Goal: Check status: Check status

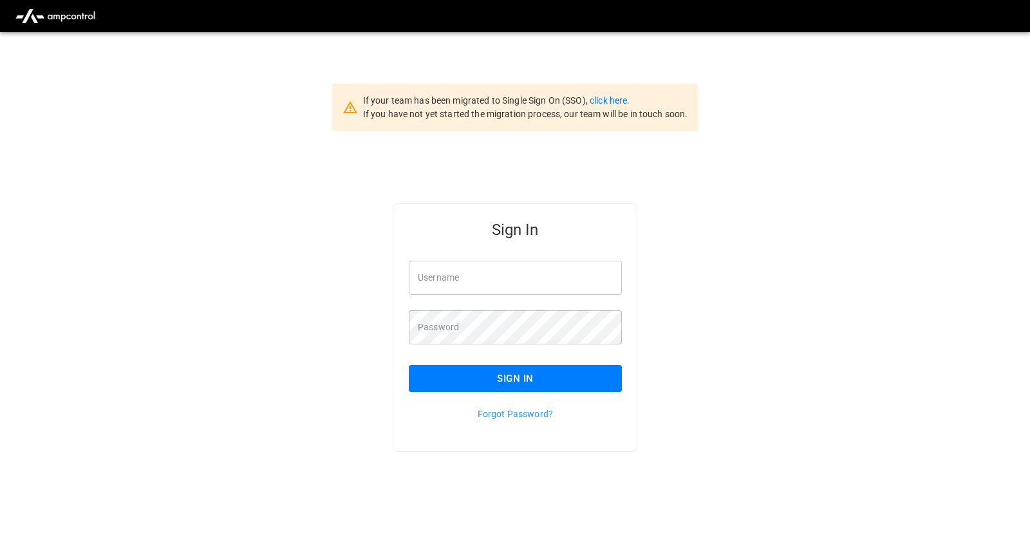
click at [446, 272] on div "Username Username" at bounding box center [515, 278] width 213 height 34
type input "**********"
click at [553, 386] on button "Sign In" at bounding box center [515, 378] width 213 height 27
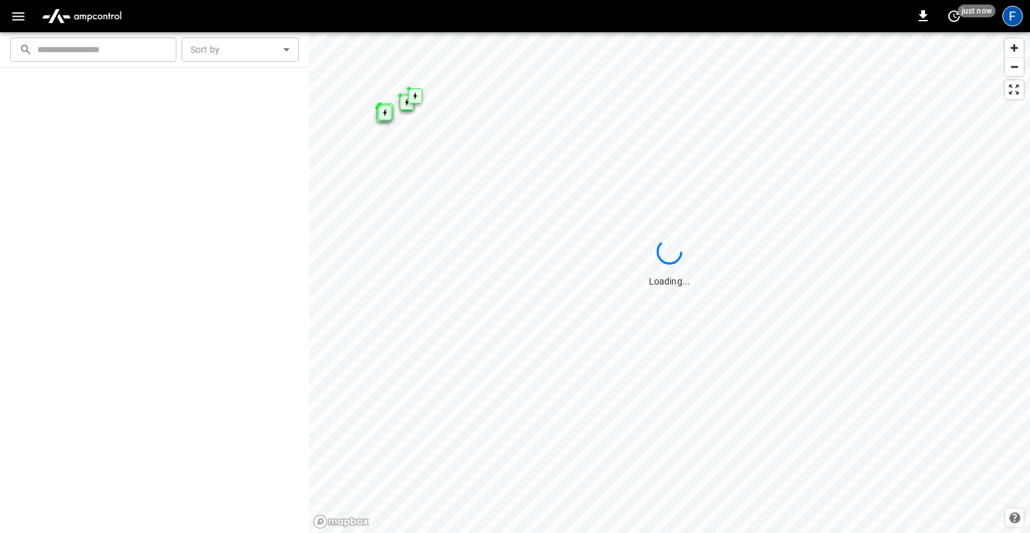
click at [1013, 19] on div "F" at bounding box center [1012, 16] width 21 height 21
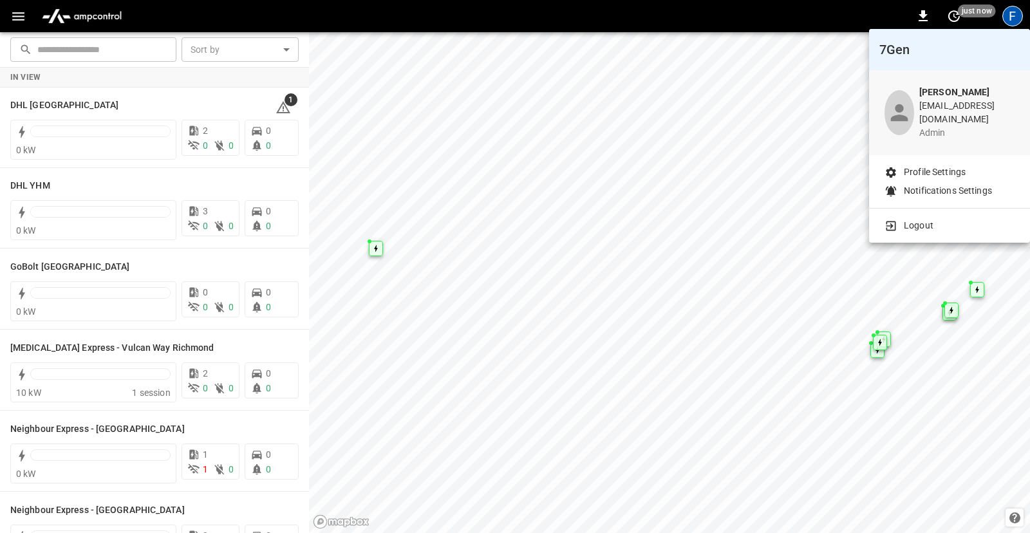
click at [946, 165] on p "Profile Settings" at bounding box center [935, 172] width 62 height 14
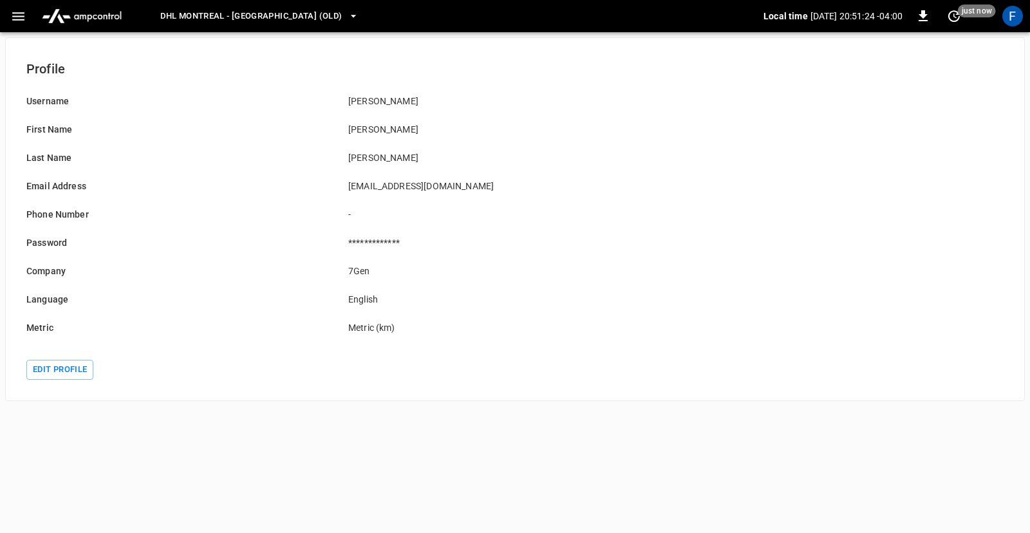
click at [19, 26] on button "button" at bounding box center [18, 17] width 26 height 24
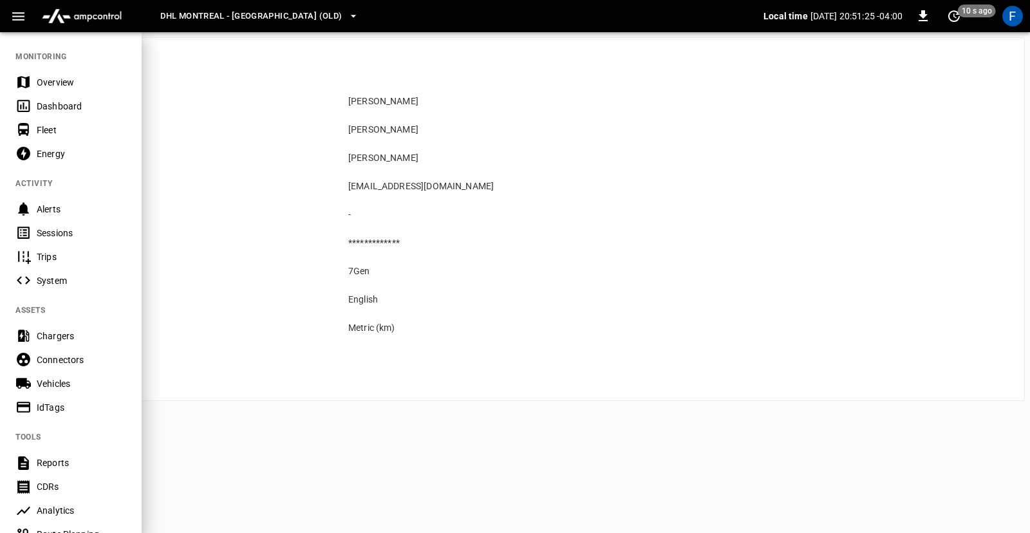
scroll to position [201, 0]
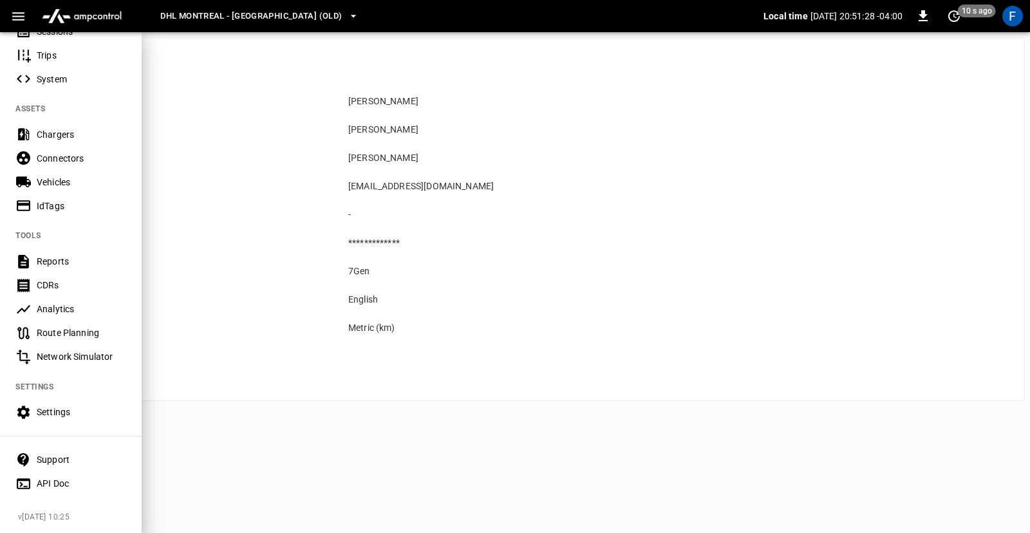
click at [77, 480] on div "API Doc" at bounding box center [81, 483] width 89 height 13
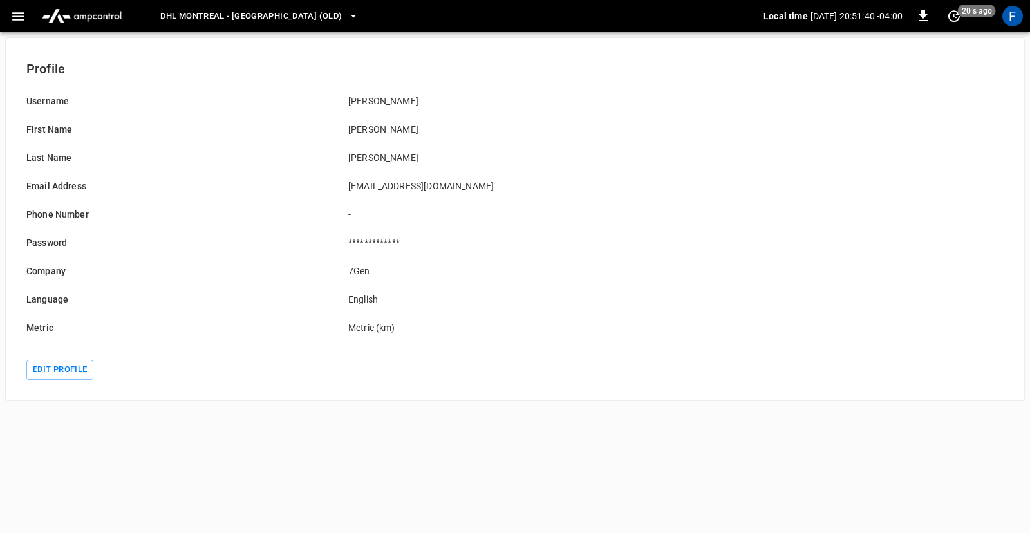
click at [181, 225] on div "Password" at bounding box center [172, 235] width 322 height 28
click at [1010, 23] on div "F" at bounding box center [1012, 16] width 21 height 21
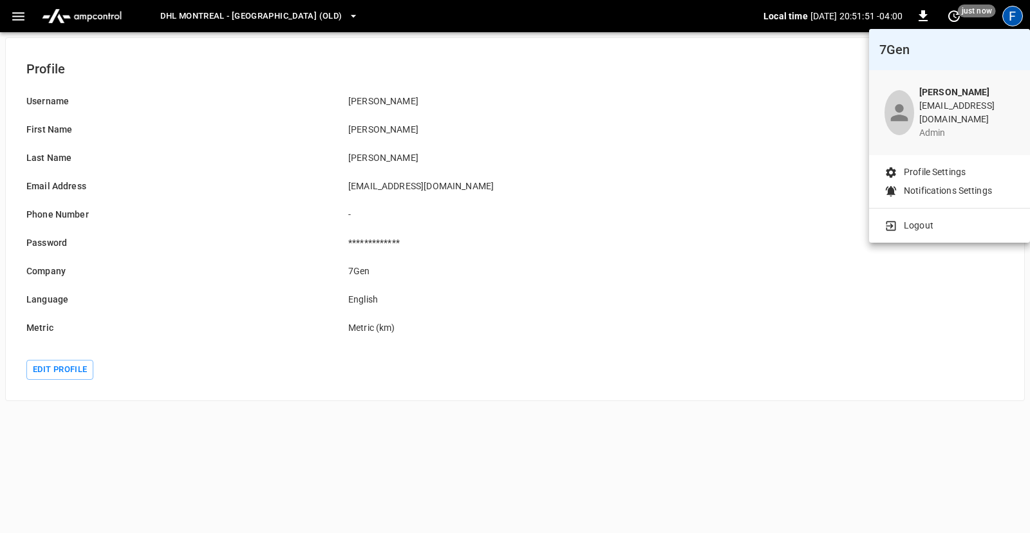
click at [10, 14] on div at bounding box center [515, 266] width 1030 height 533
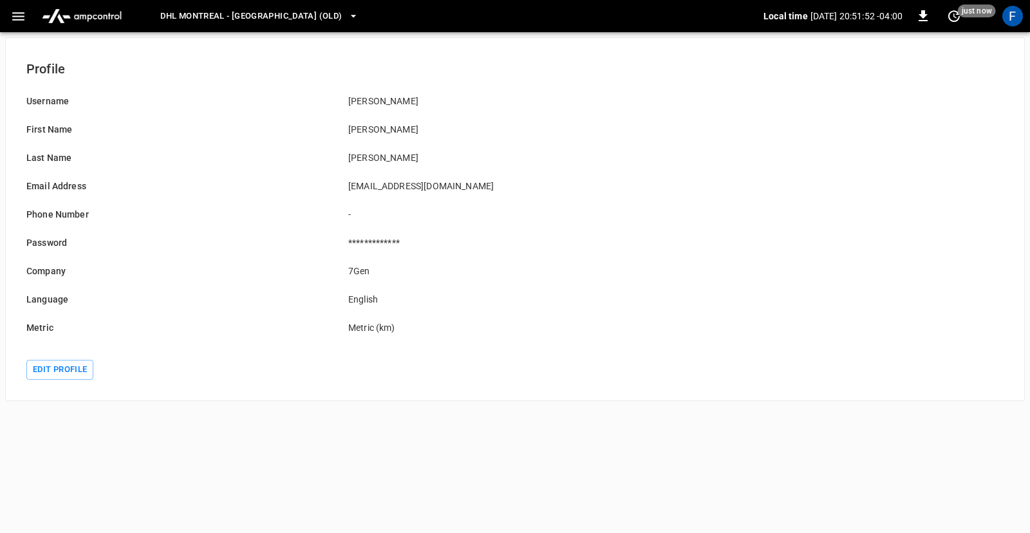
click at [10, 14] on icon "button" at bounding box center [18, 16] width 16 height 16
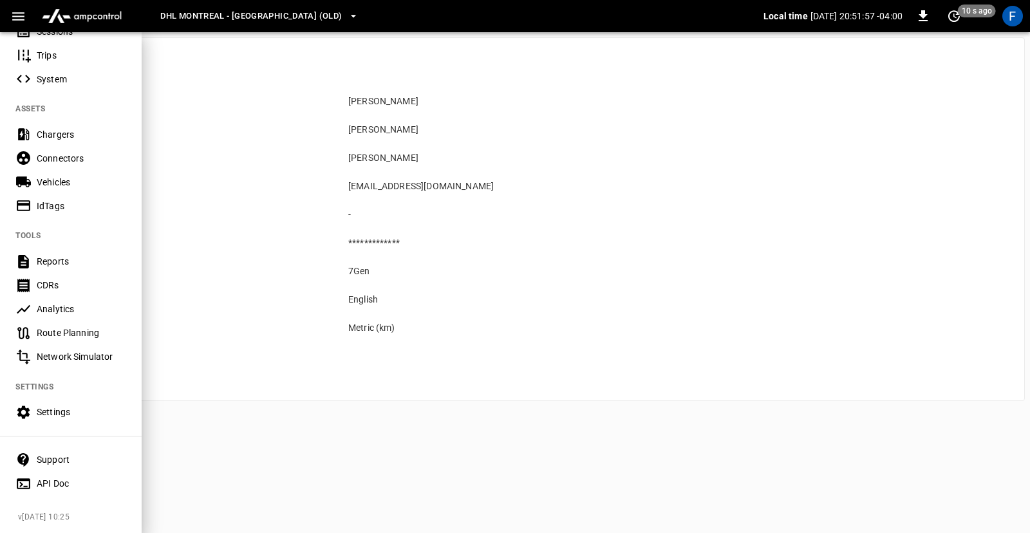
click at [70, 414] on div "Settings" at bounding box center [81, 411] width 89 height 13
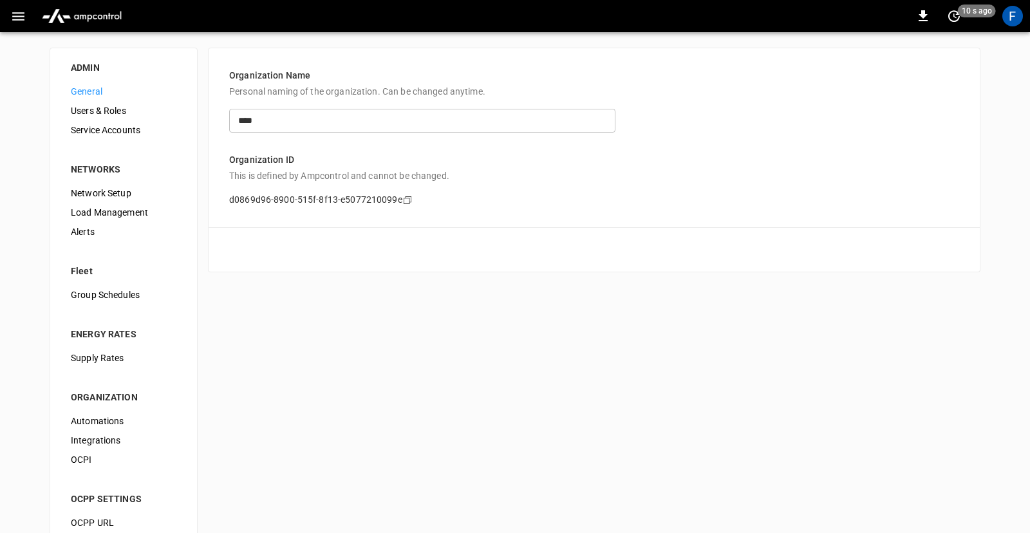
click at [125, 107] on span "Users & Roles" at bounding box center [124, 111] width 106 height 14
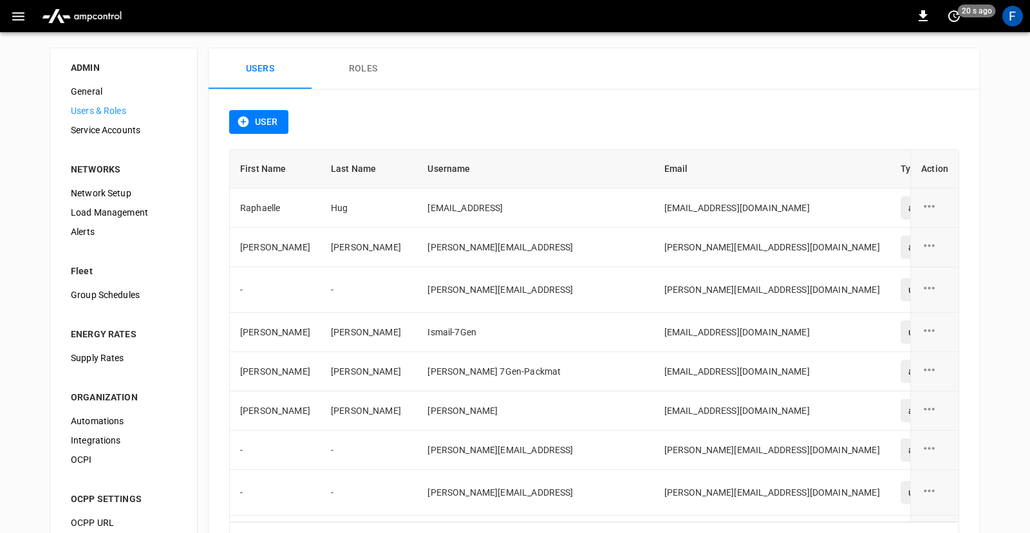
click at [270, 127] on button "User" at bounding box center [258, 122] width 59 height 24
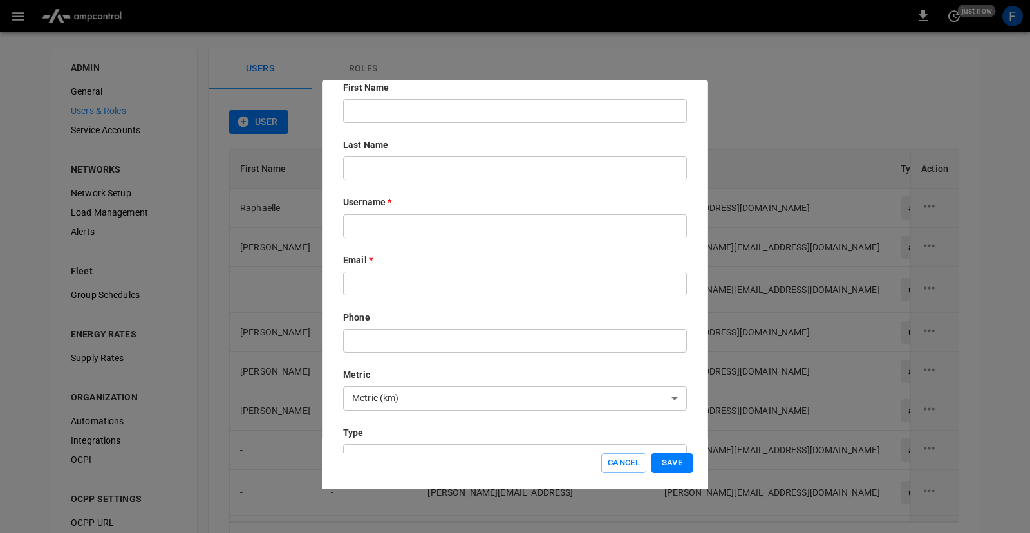
scroll to position [64, 0]
click at [386, 288] on div "First Name ​ Last Name ​ Username * ​ Email * ​ Phone ​ Metric Metric (km) ****…" at bounding box center [515, 342] width 344 height 538
click at [396, 277] on input "text" at bounding box center [515, 275] width 344 height 24
paste input "**********"
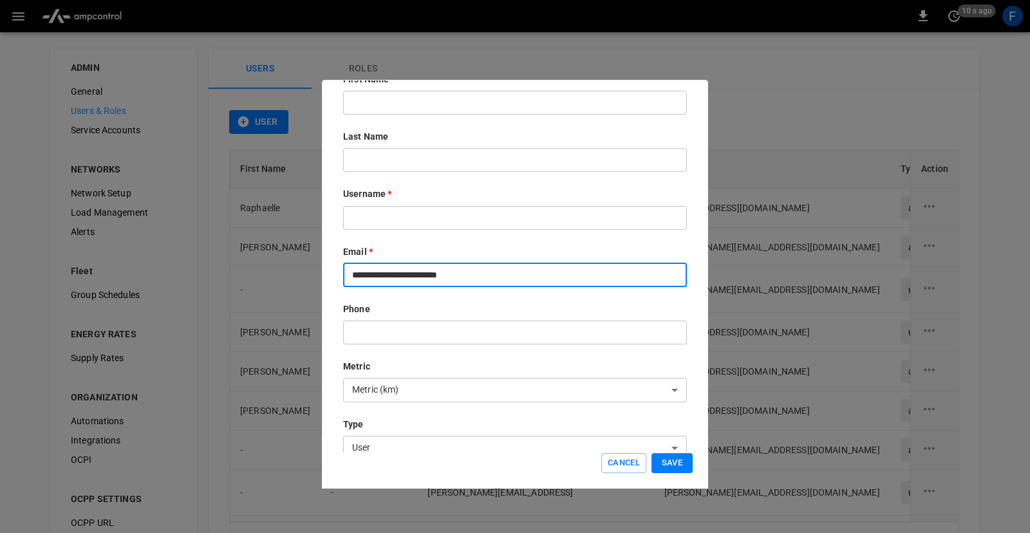
drag, startPoint x: 430, startPoint y: 274, endPoint x: 326, endPoint y: 270, distance: 104.3
click at [326, 270] on div "**********" at bounding box center [515, 266] width 386 height 373
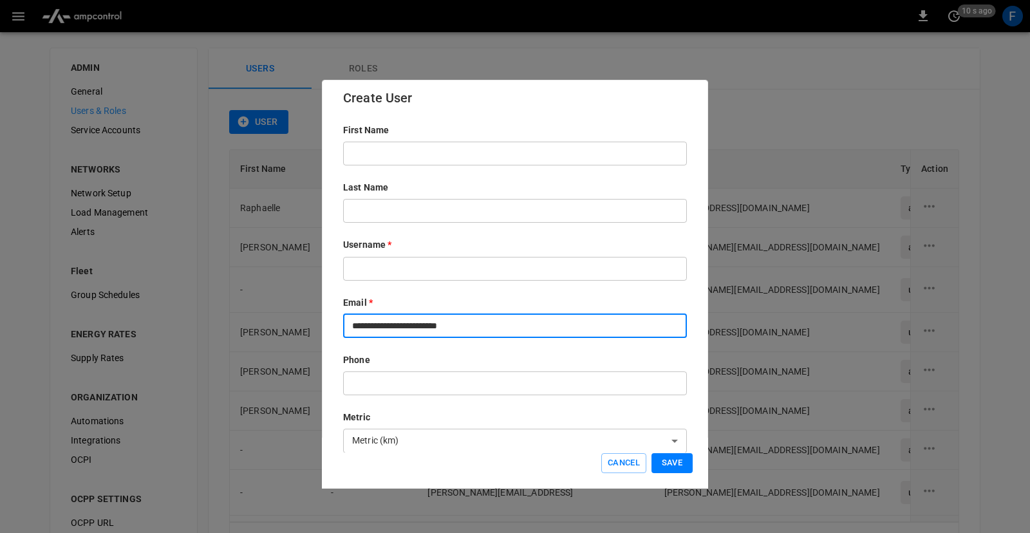
type input "**********"
click at [376, 153] on input "text" at bounding box center [515, 154] width 344 height 24
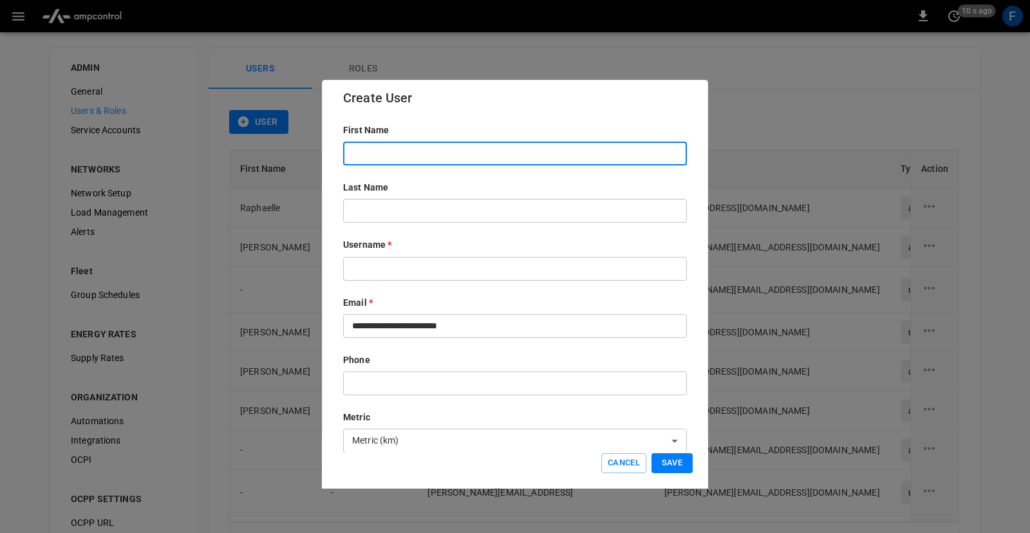
paste input "**********"
click at [380, 153] on input "**********" at bounding box center [515, 154] width 344 height 24
type input "*****"
click at [420, 218] on input "text" at bounding box center [515, 211] width 344 height 24
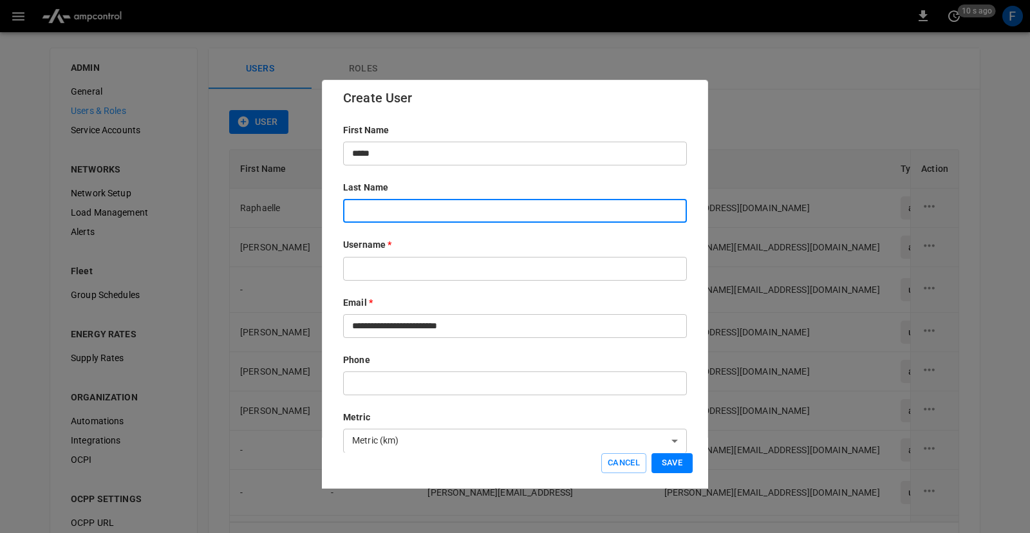
paste input "**********"
type input "**********"
click at [429, 326] on input "**********" at bounding box center [515, 326] width 344 height 24
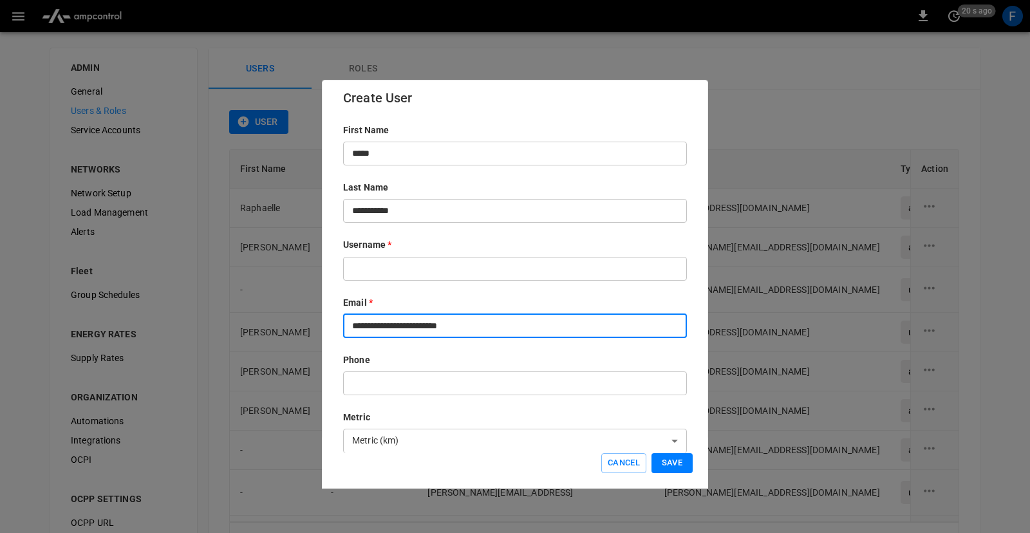
click at [443, 274] on input "text" at bounding box center [515, 269] width 344 height 24
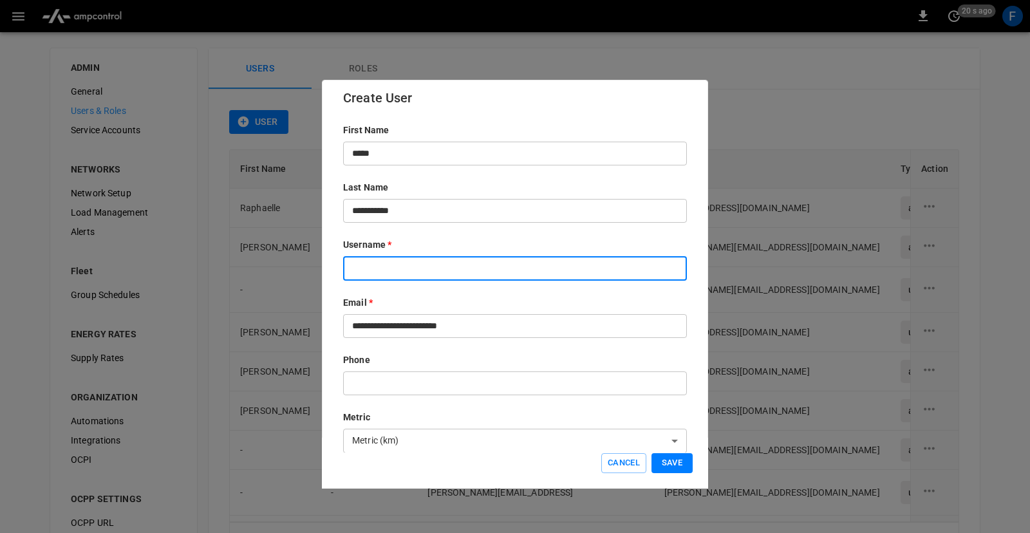
paste input "**********"
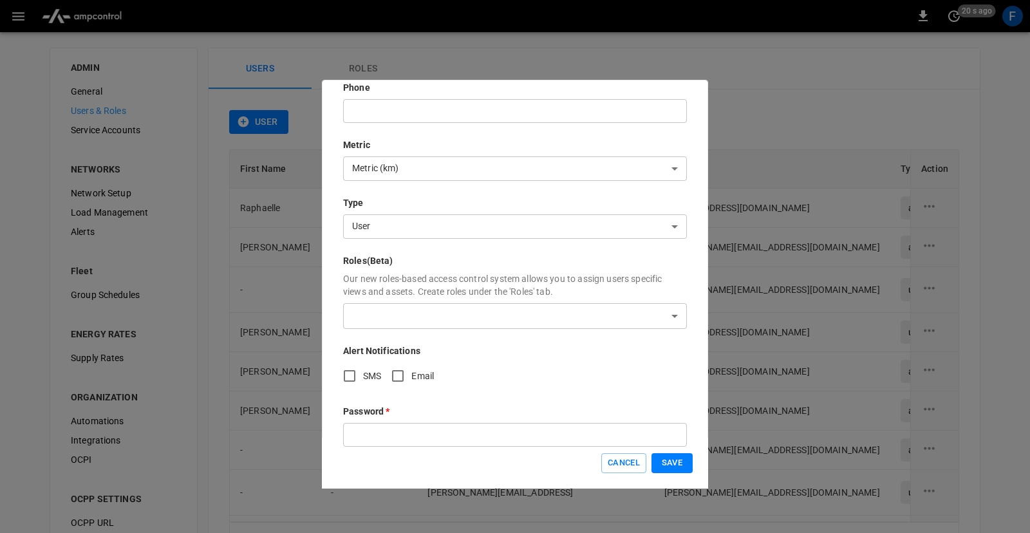
scroll to position [300, 0]
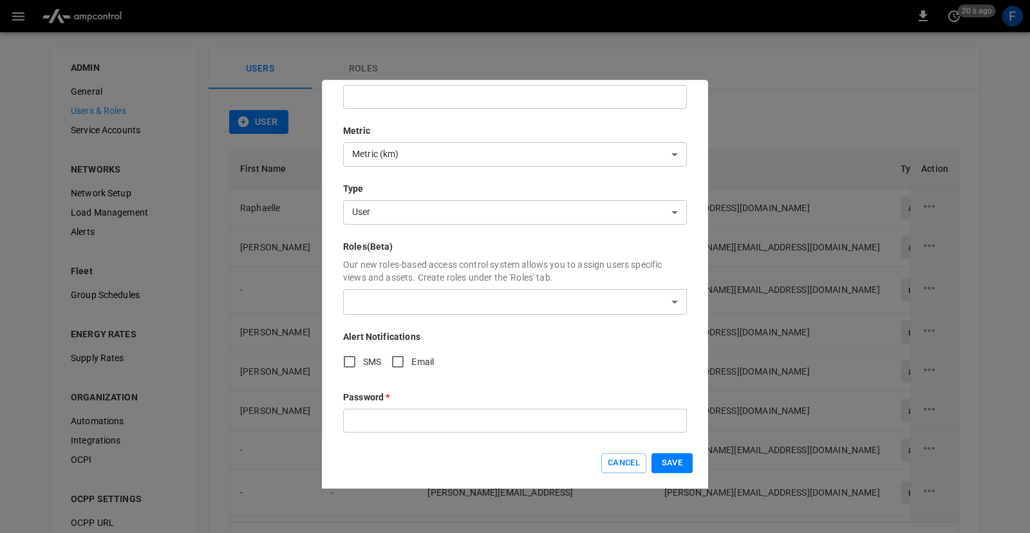
type input "**********"
click at [530, 199] on body "0 20 s ago F ADMIN General Users & Roles Service Accounts NETWORKS Network Setu…" at bounding box center [515, 296] width 1030 height 593
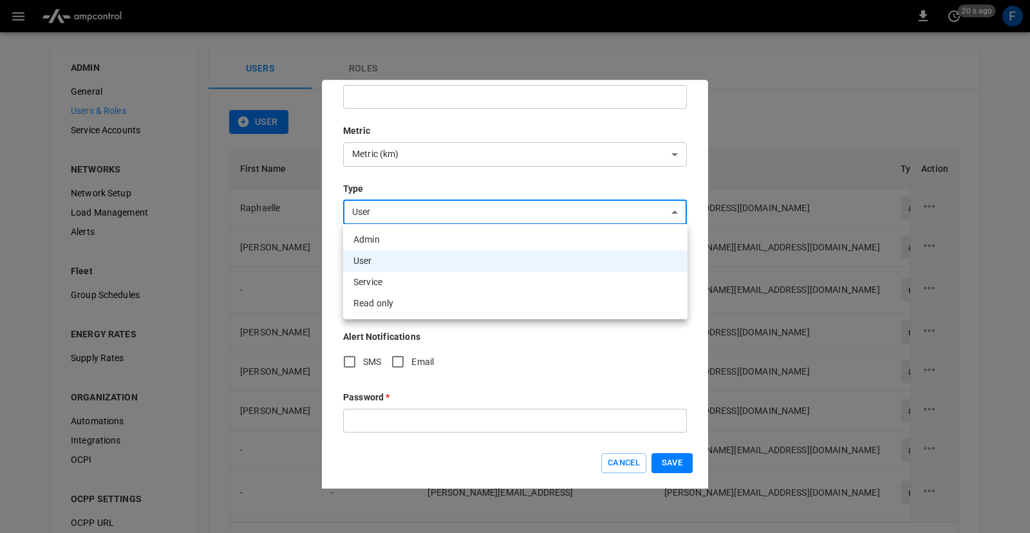
click at [524, 240] on li "Admin" at bounding box center [515, 239] width 344 height 21
type input "*****"
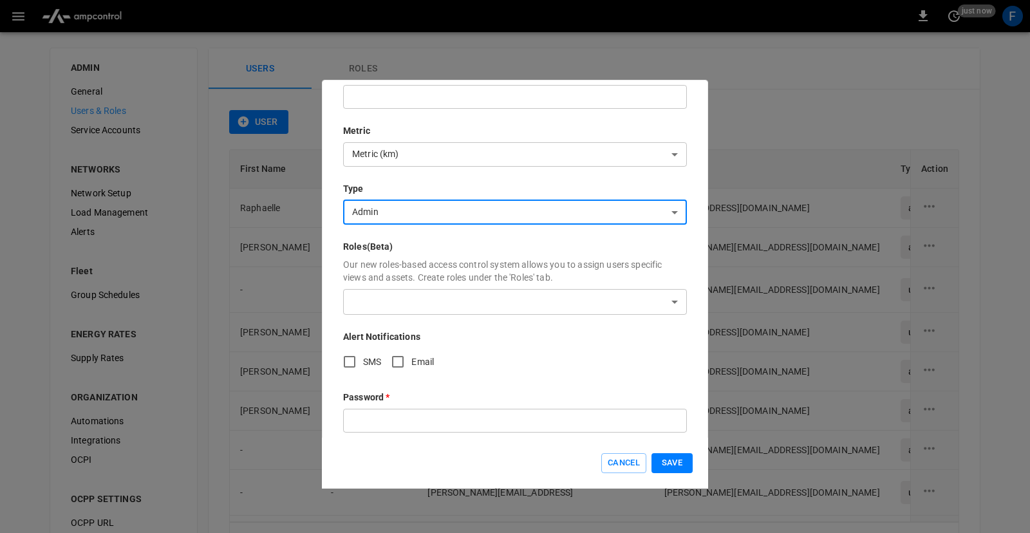
click at [541, 303] on body "0 just now F ADMIN General Users & Roles Service Accounts NETWORKS Network Setu…" at bounding box center [515, 296] width 1030 height 593
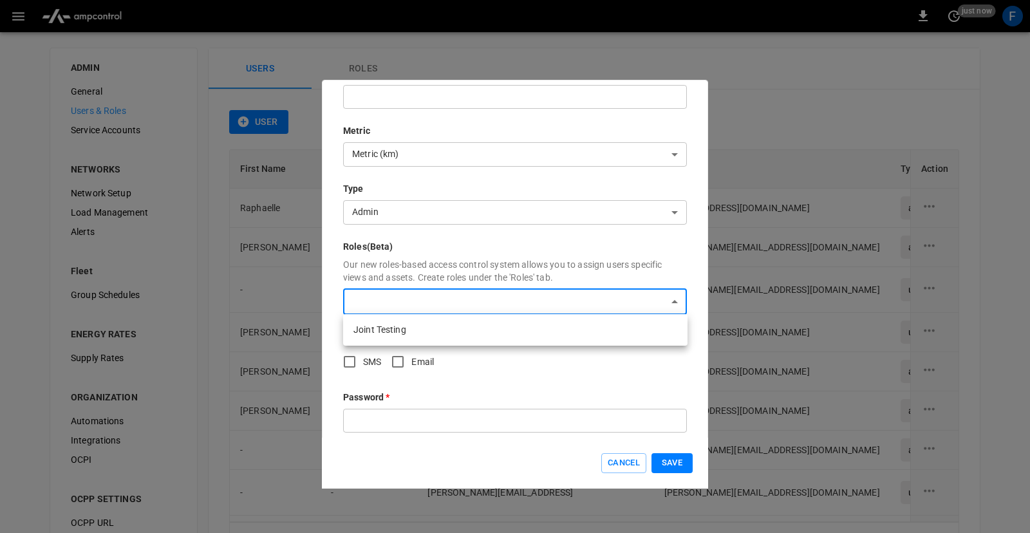
click at [584, 269] on div at bounding box center [515, 266] width 1030 height 533
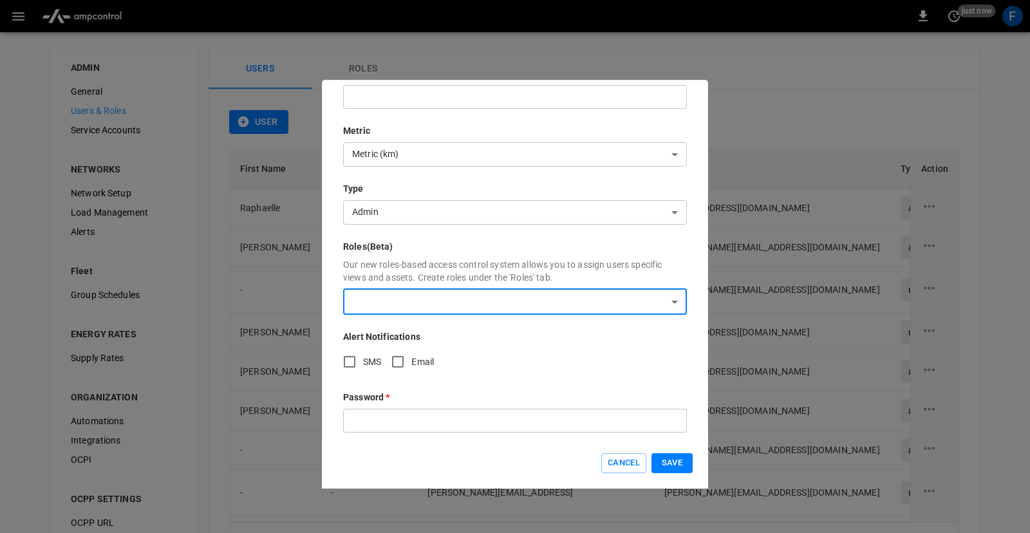
click at [501, 418] on input "text" at bounding box center [515, 421] width 344 height 24
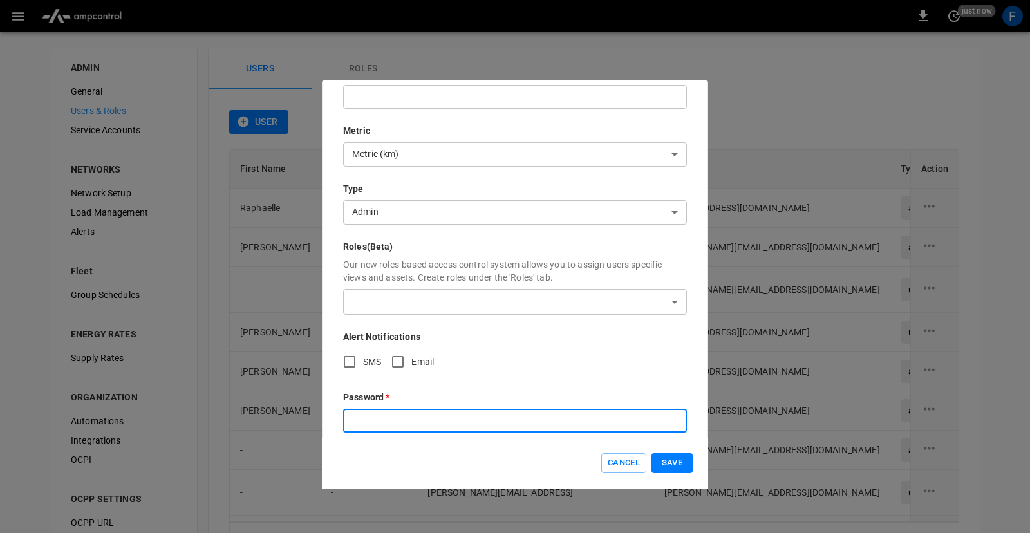
click at [523, 420] on input "text" at bounding box center [515, 421] width 344 height 24
click at [481, 427] on input "text" at bounding box center [515, 421] width 344 height 24
type input "**********"
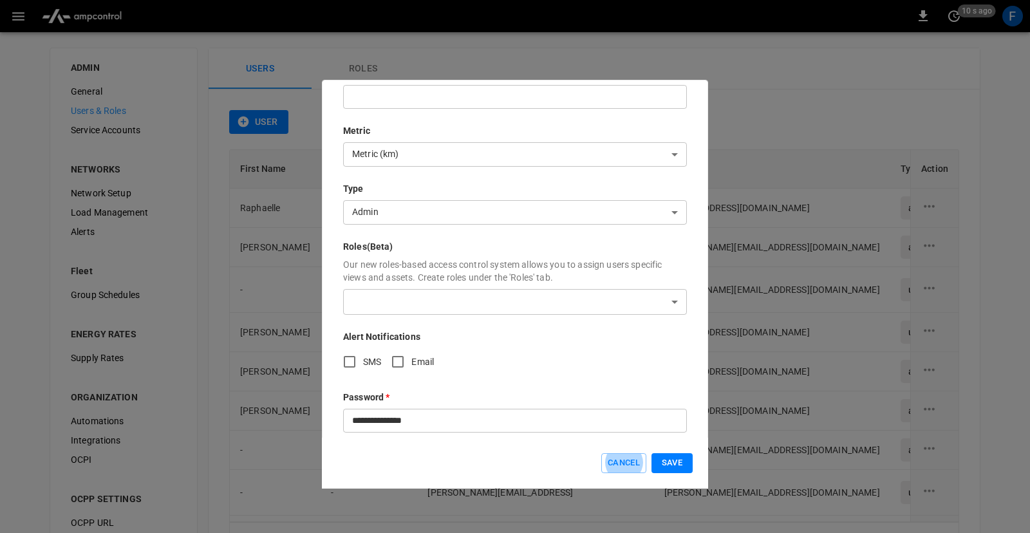
click at [527, 423] on input "**********" at bounding box center [515, 421] width 344 height 24
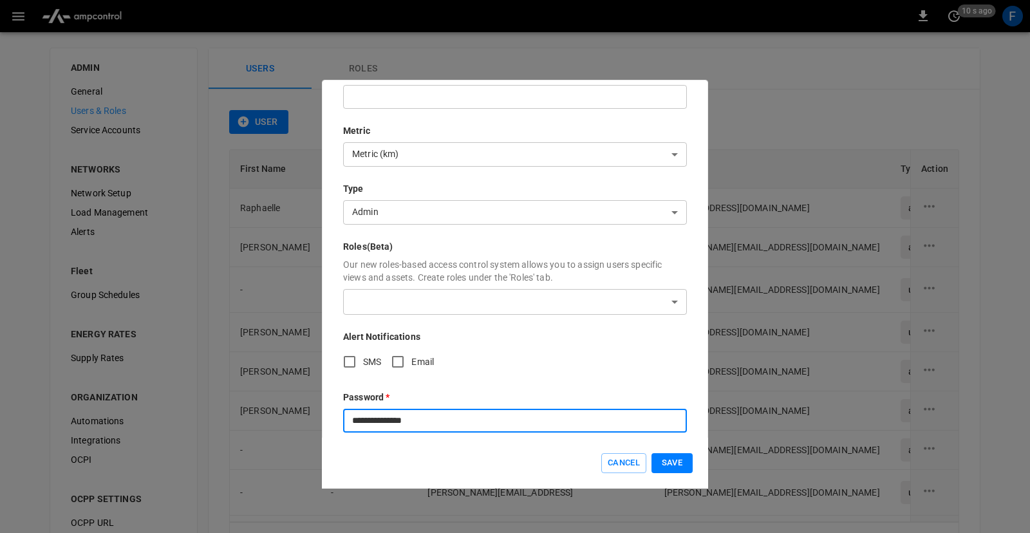
click at [584, 395] on p "Password *" at bounding box center [515, 397] width 344 height 13
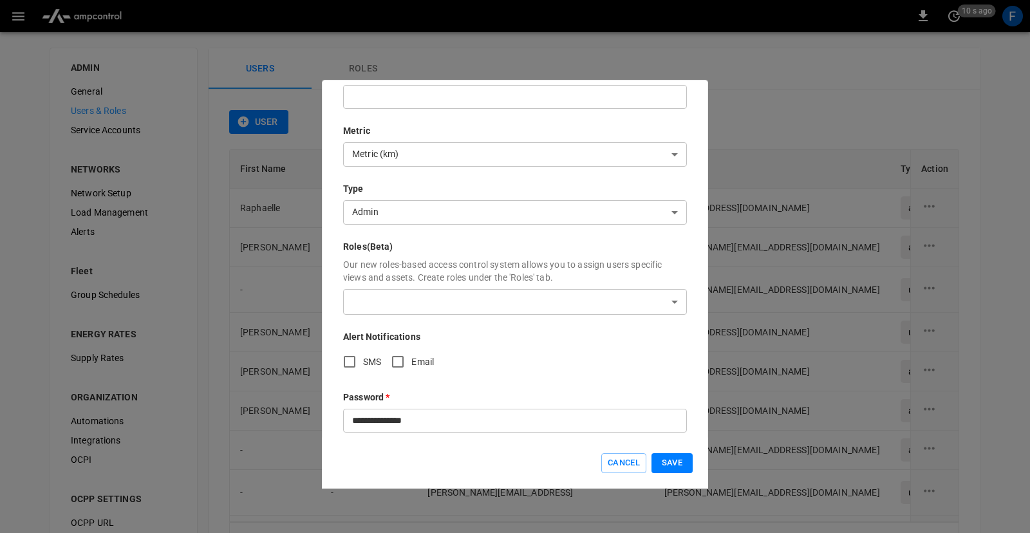
click at [671, 461] on button "Save" at bounding box center [671, 463] width 41 height 20
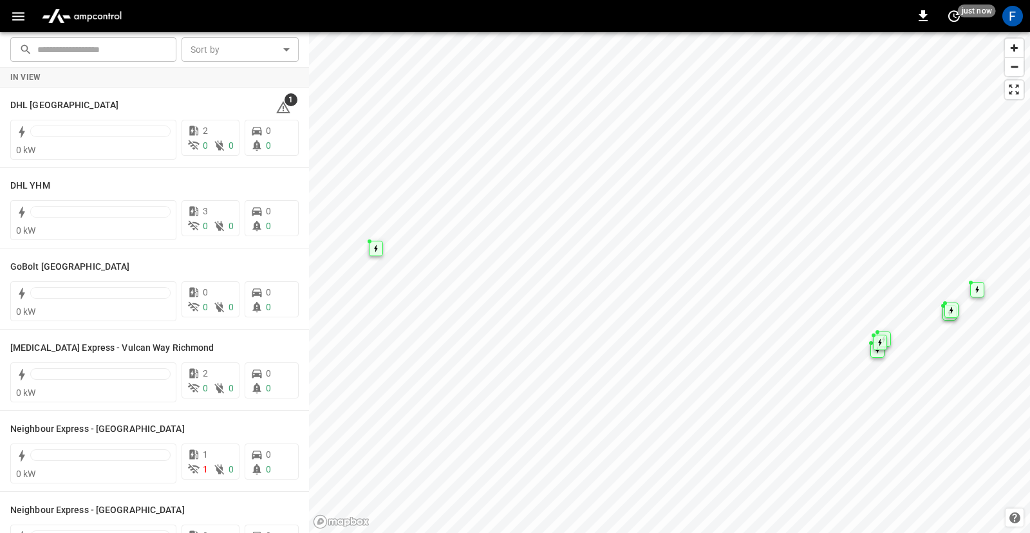
click at [30, 24] on button "button" at bounding box center [18, 17] width 26 height 24
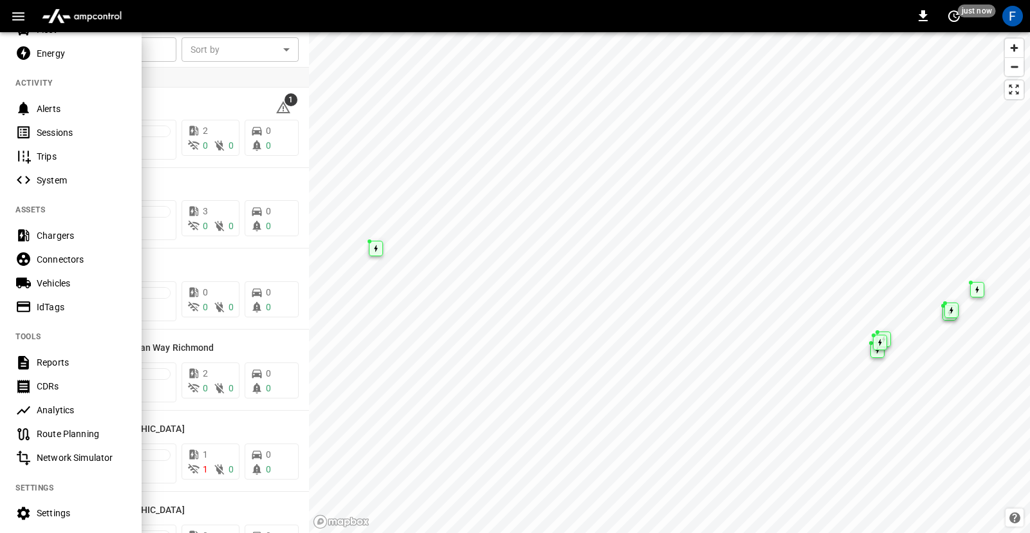
scroll to position [201, 0]
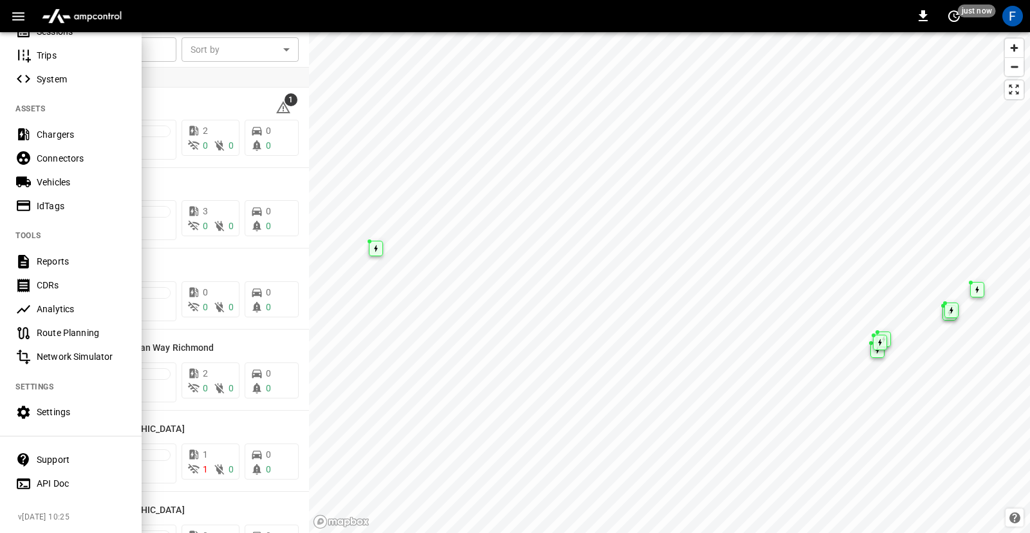
click at [63, 487] on div "API Doc" at bounding box center [81, 483] width 89 height 13
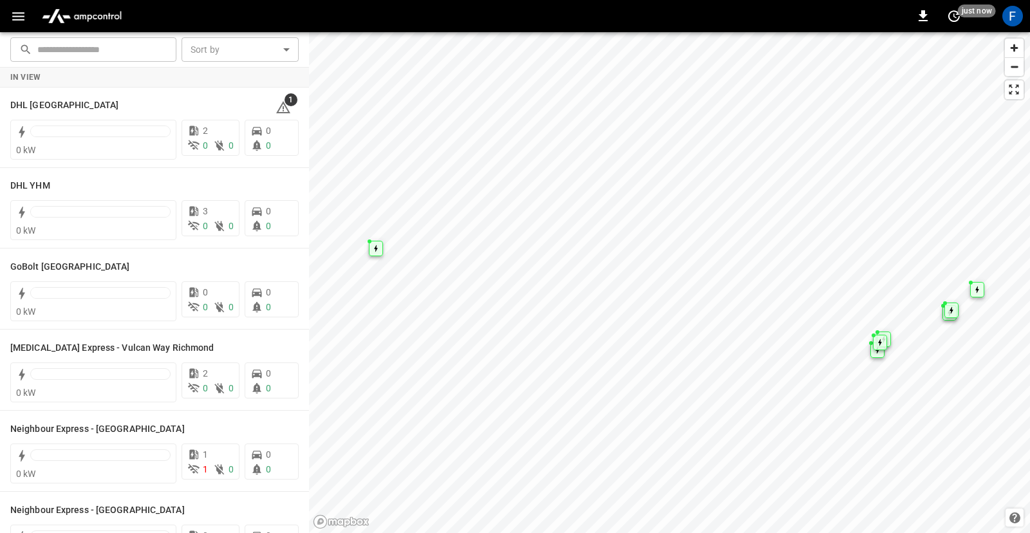
click at [28, 19] on button "button" at bounding box center [18, 17] width 26 height 24
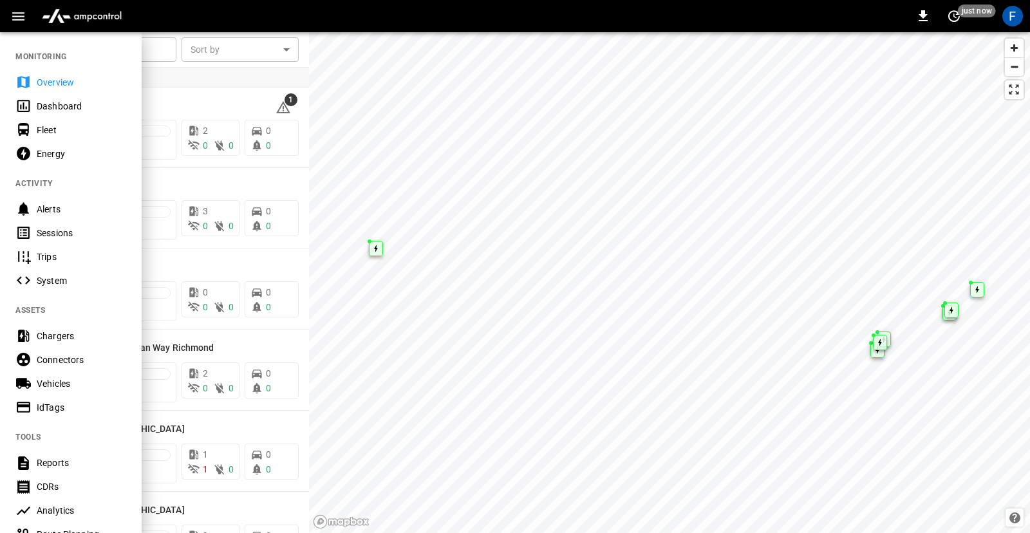
click at [71, 95] on div "Dashboard" at bounding box center [71, 106] width 142 height 24
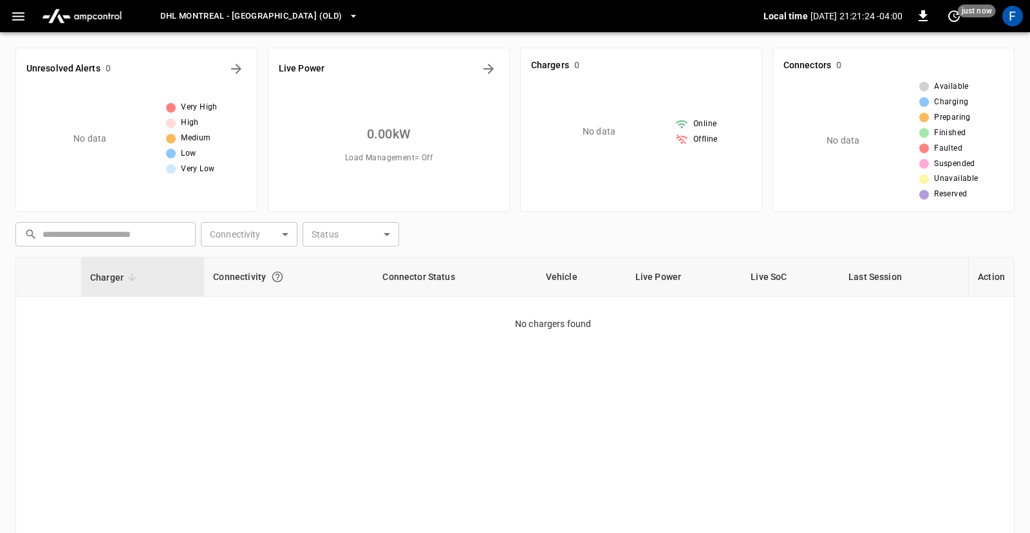
click at [217, 19] on span "DHL Montreal - [GEOGRAPHIC_DATA] (old)" at bounding box center [250, 16] width 181 height 15
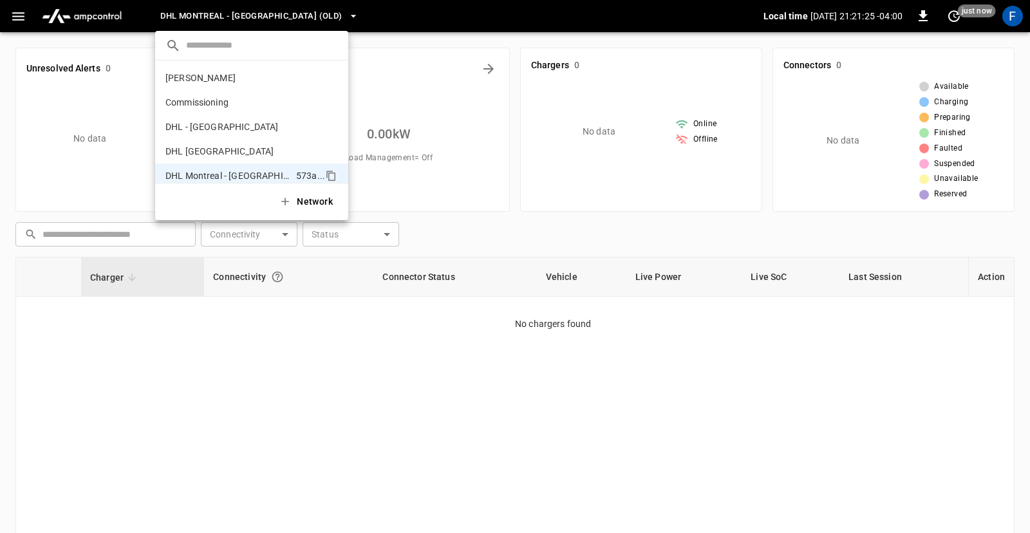
scroll to position [94, 0]
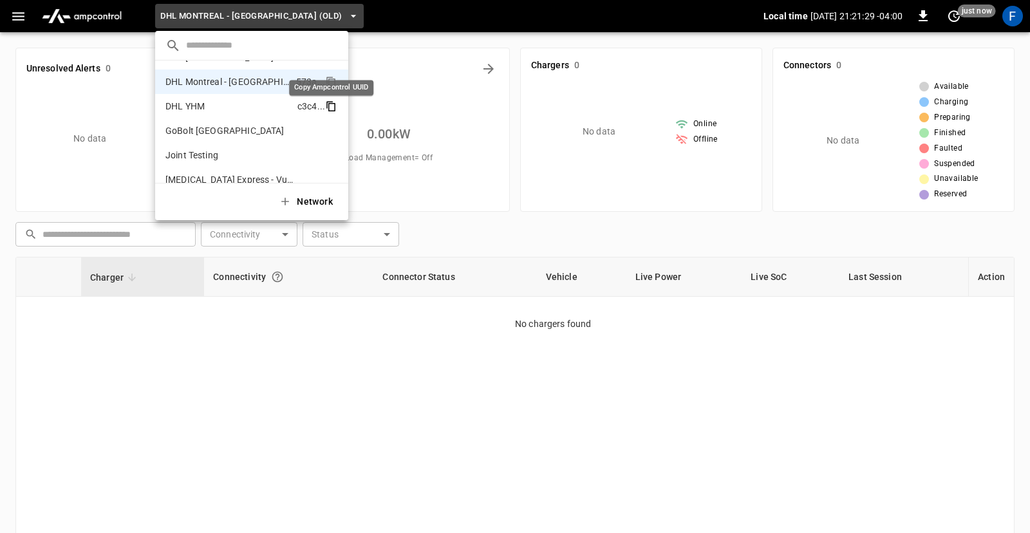
click at [328, 109] on icon "copy" at bounding box center [331, 107] width 7 height 8
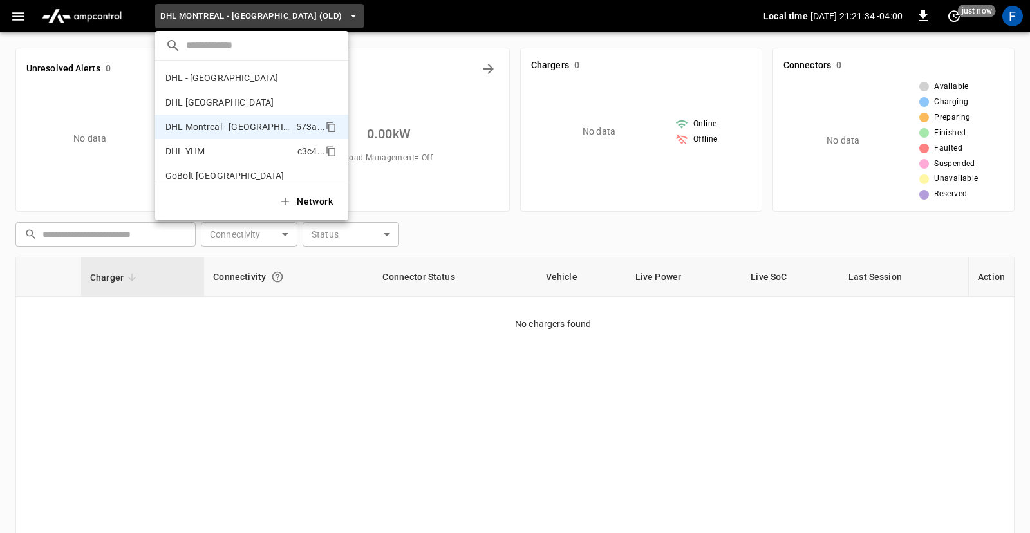
scroll to position [0, 0]
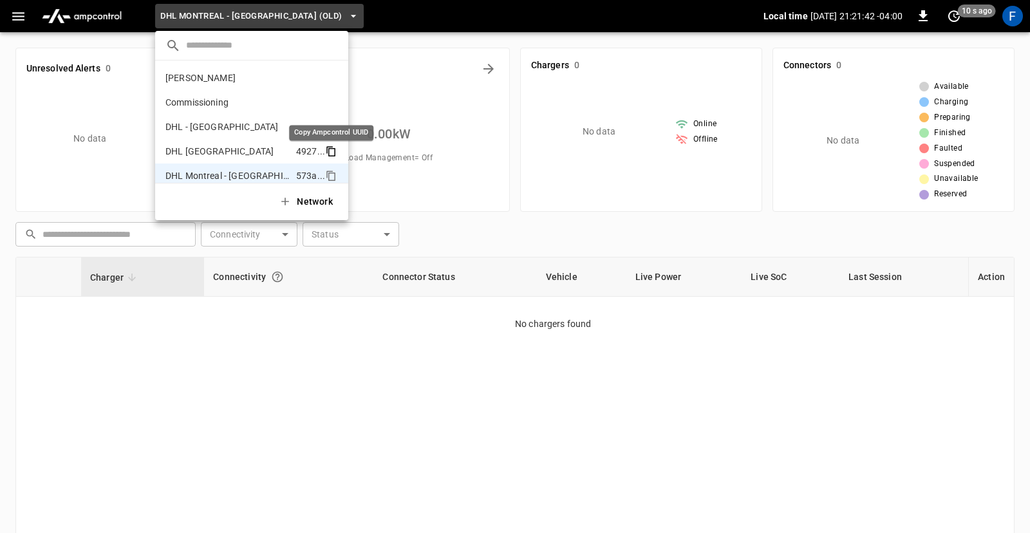
click at [331, 153] on icon "copy" at bounding box center [331, 151] width 12 height 12
click at [333, 150] on icon "copy" at bounding box center [331, 151] width 12 height 12
click at [257, 145] on p "DHL [GEOGRAPHIC_DATA]" at bounding box center [227, 151] width 125 height 13
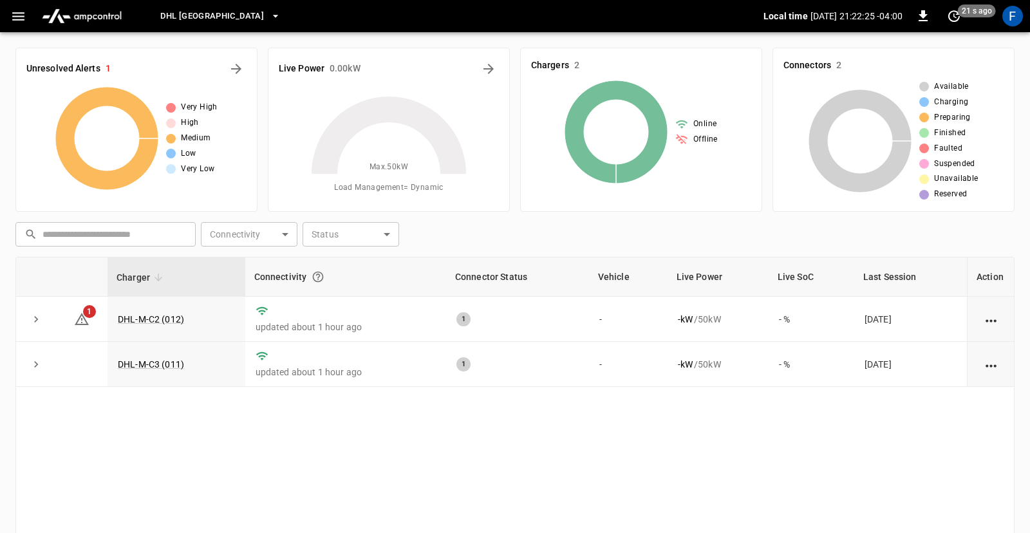
click at [225, 15] on button "DHL [GEOGRAPHIC_DATA]" at bounding box center [220, 16] width 131 height 25
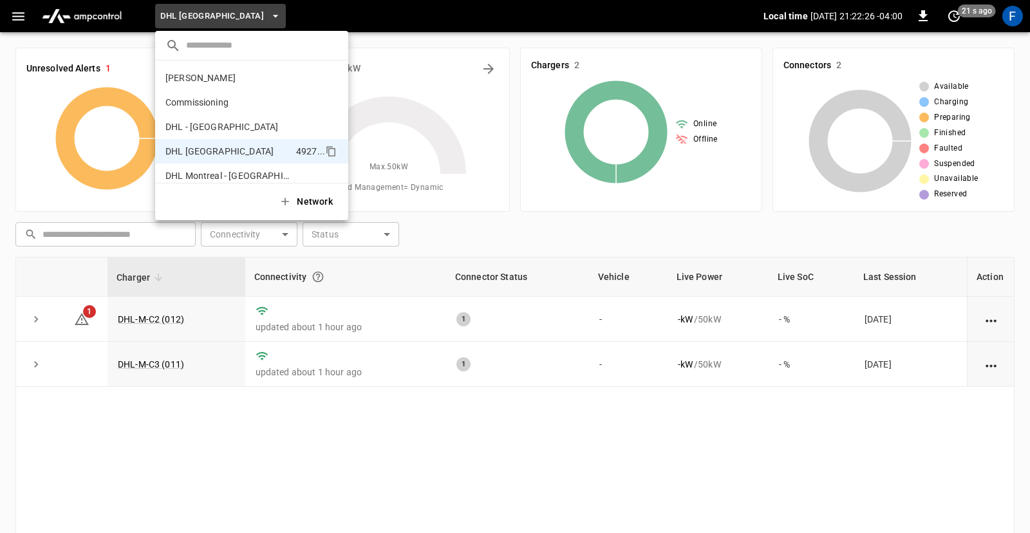
scroll to position [69, 0]
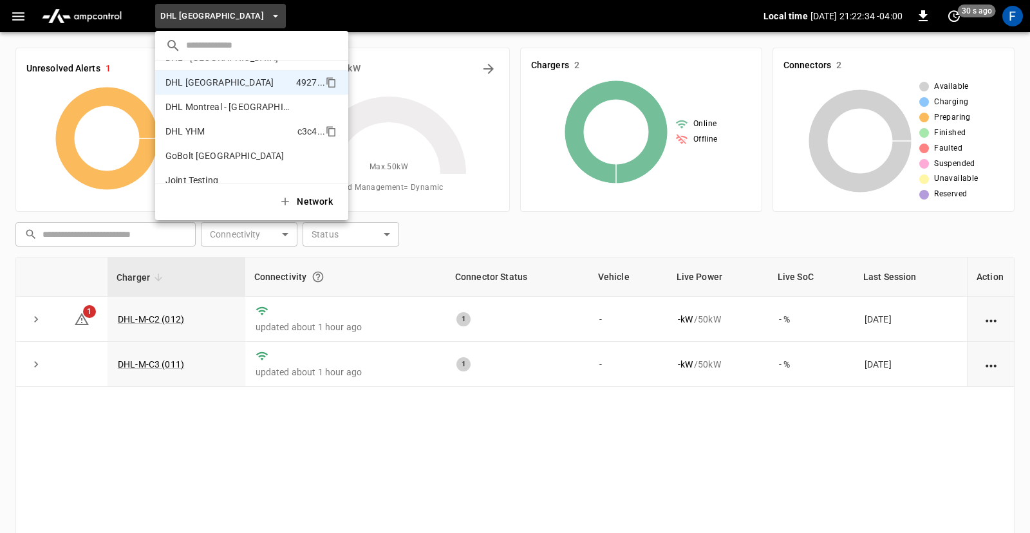
click at [248, 135] on p "DHL YHM" at bounding box center [228, 131] width 127 height 13
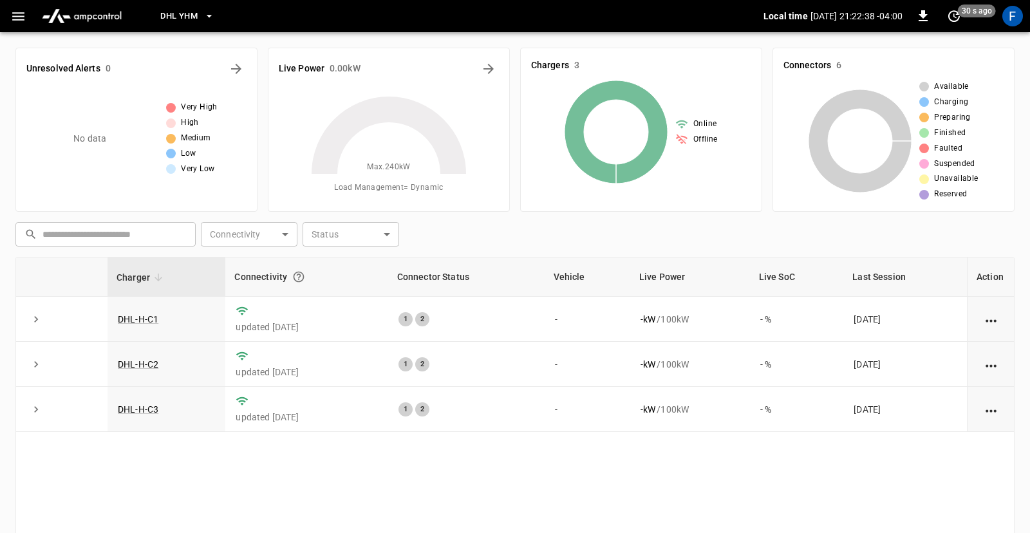
click at [199, 13] on button "DHL YHM" at bounding box center [187, 16] width 64 height 25
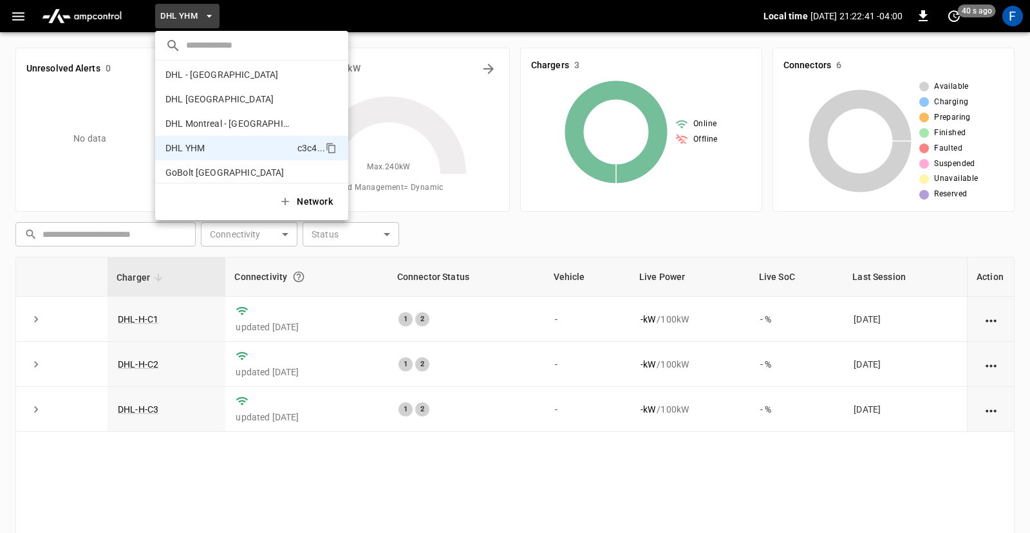
scroll to position [0, 0]
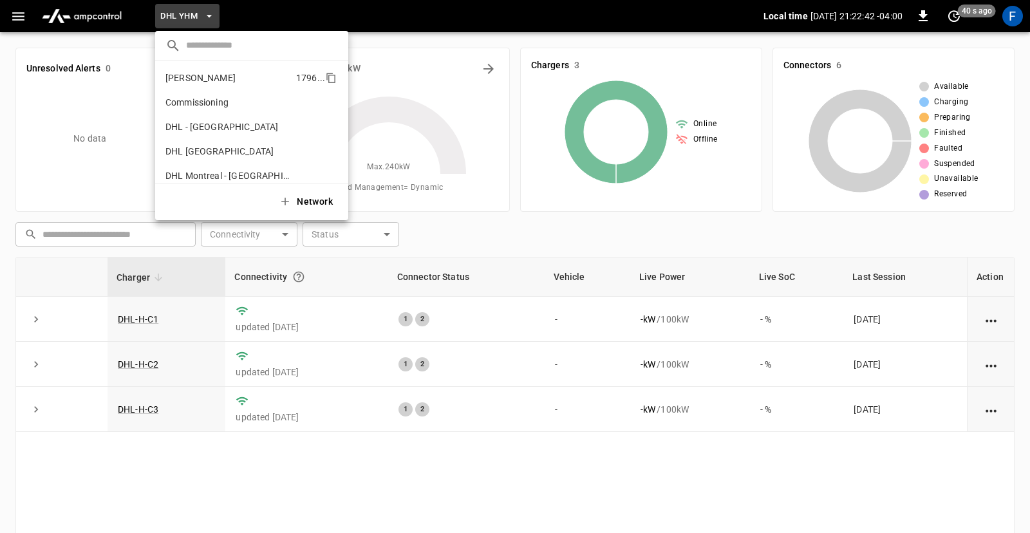
click at [225, 71] on p "[PERSON_NAME]" at bounding box center [227, 77] width 125 height 13
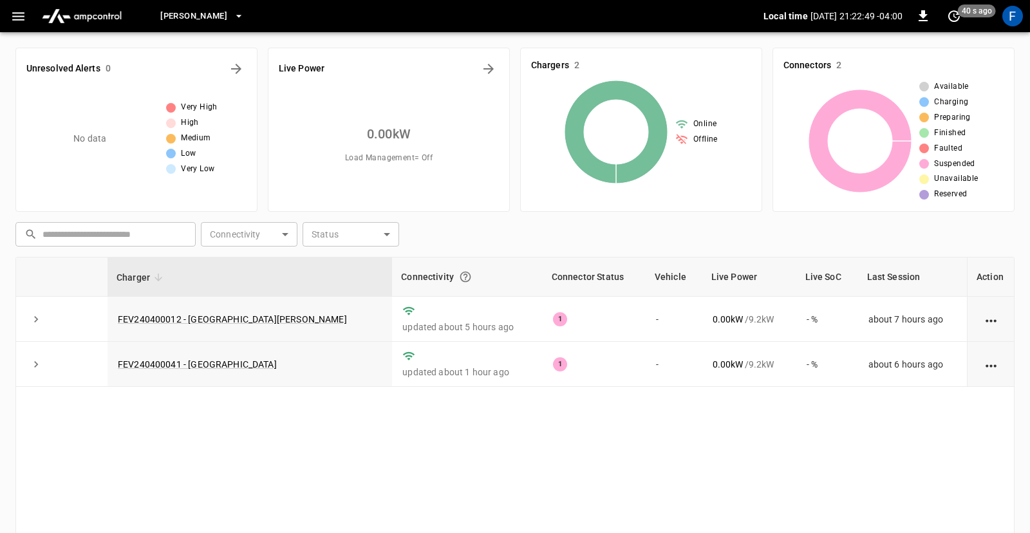
click at [219, 26] on button "[PERSON_NAME]" at bounding box center [202, 16] width 94 height 25
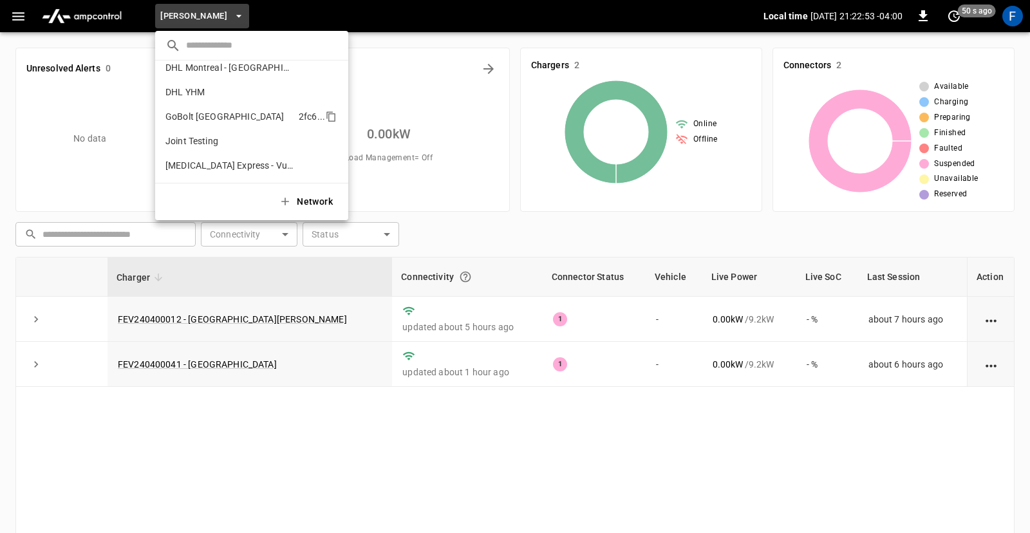
scroll to position [109, 0]
click at [236, 106] on li "GoBolt Montreal 2fc6 ..." at bounding box center [251, 115] width 193 height 24
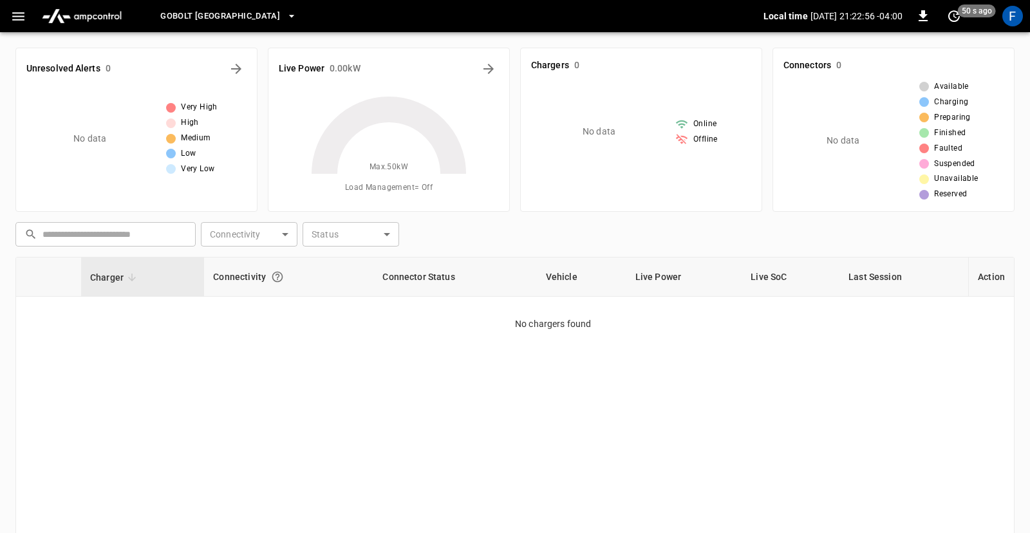
click at [212, 18] on span "GoBolt [GEOGRAPHIC_DATA]" at bounding box center [220, 16] width 120 height 15
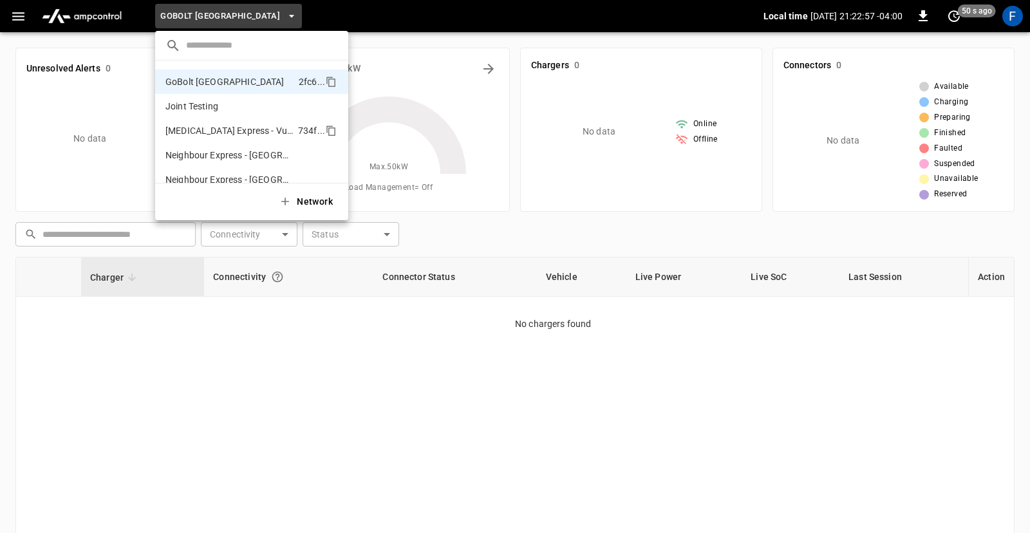
scroll to position [181, 0]
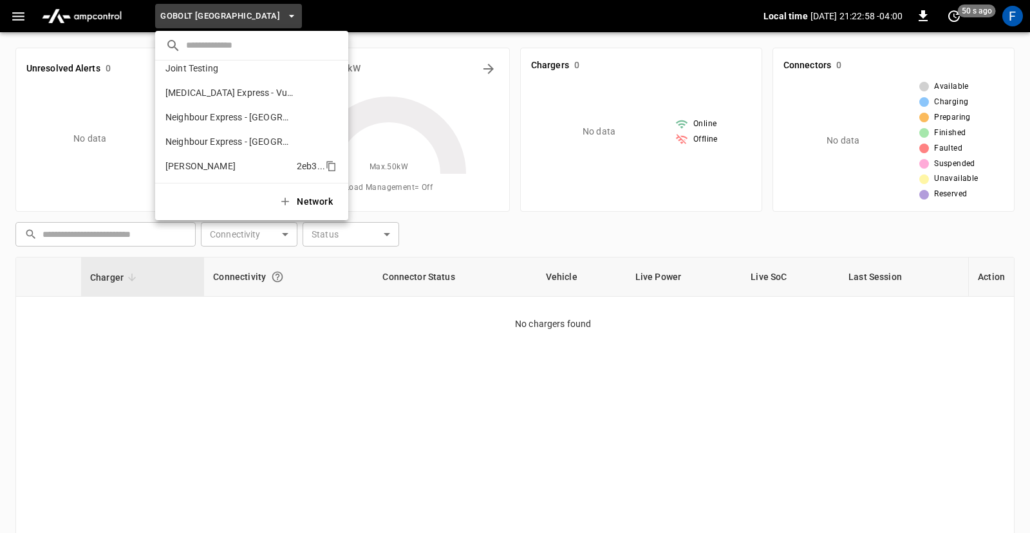
click at [219, 165] on p "[PERSON_NAME]" at bounding box center [228, 166] width 126 height 13
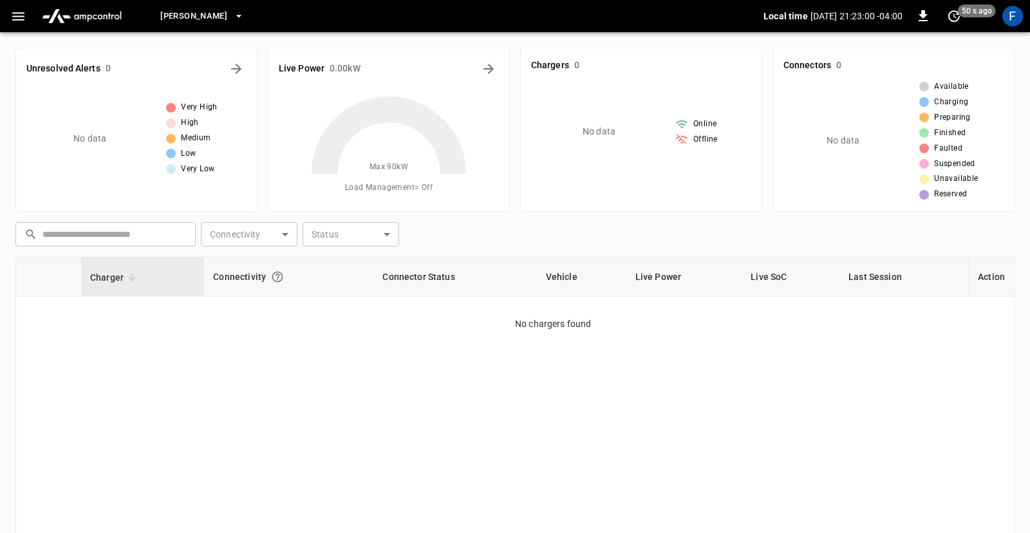
click at [197, 19] on button "[PERSON_NAME]" at bounding box center [202, 16] width 94 height 25
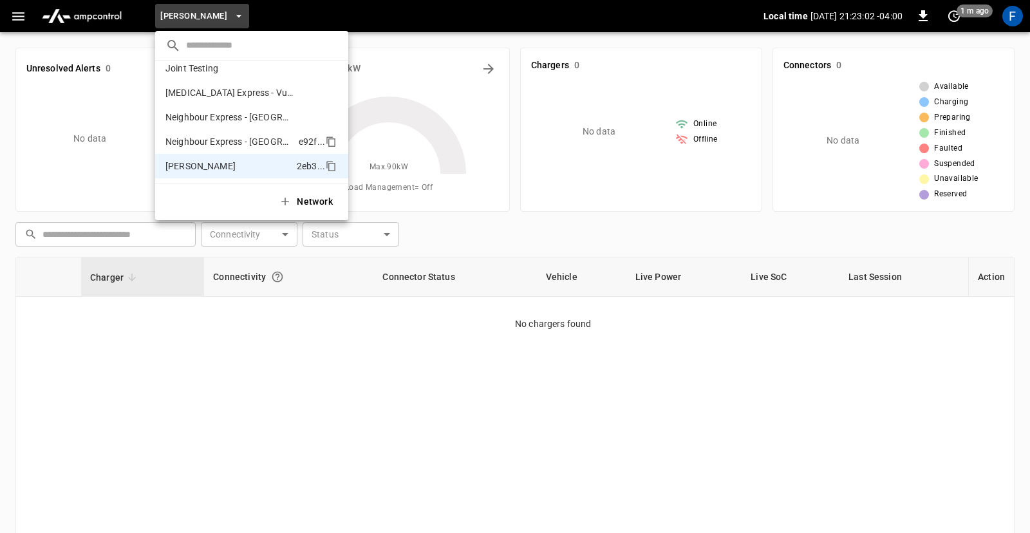
click at [212, 138] on p "Neighbour Express - [GEOGRAPHIC_DATA]" at bounding box center [229, 141] width 128 height 13
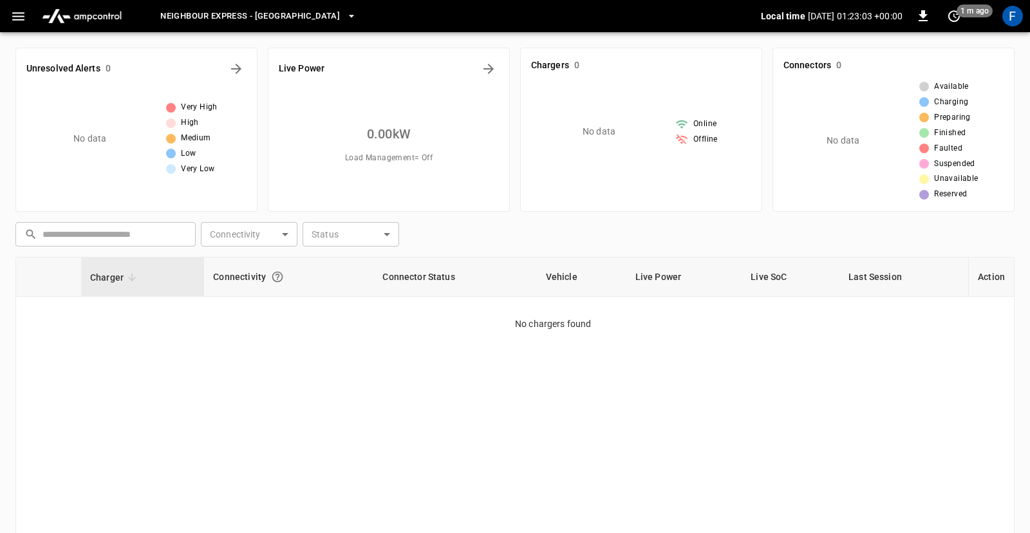
click at [203, 5] on button "Neighbour Express - [GEOGRAPHIC_DATA]" at bounding box center [258, 16] width 207 height 25
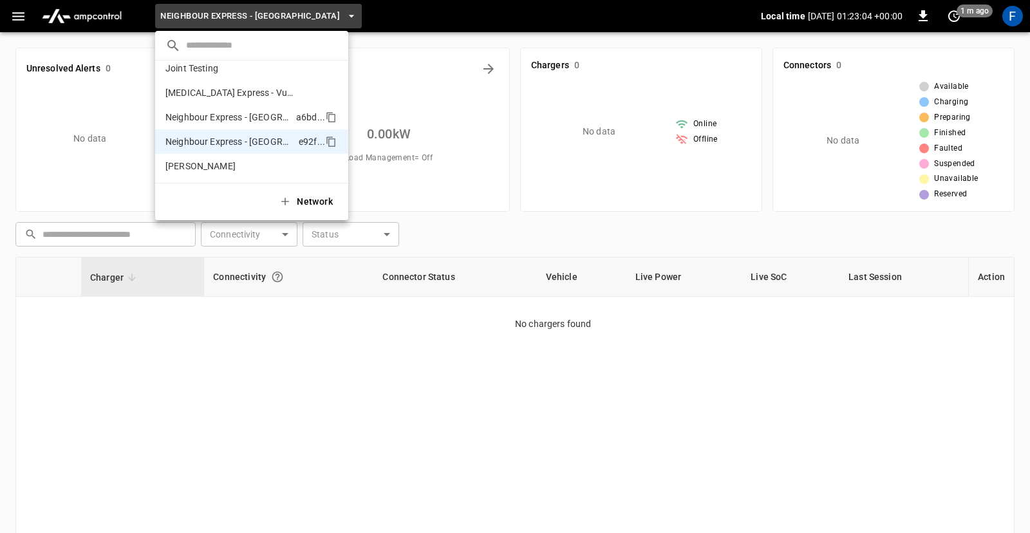
click at [202, 115] on p "Neighbour Express - [GEOGRAPHIC_DATA]" at bounding box center [227, 117] width 125 height 13
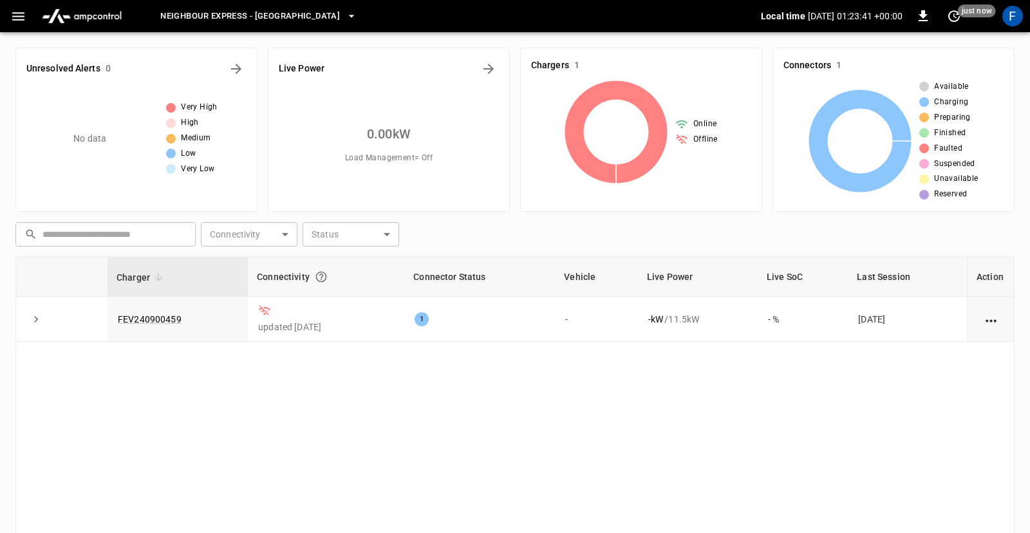
click at [229, 22] on span "Neighbour Express - [GEOGRAPHIC_DATA]" at bounding box center [250, 16] width 180 height 15
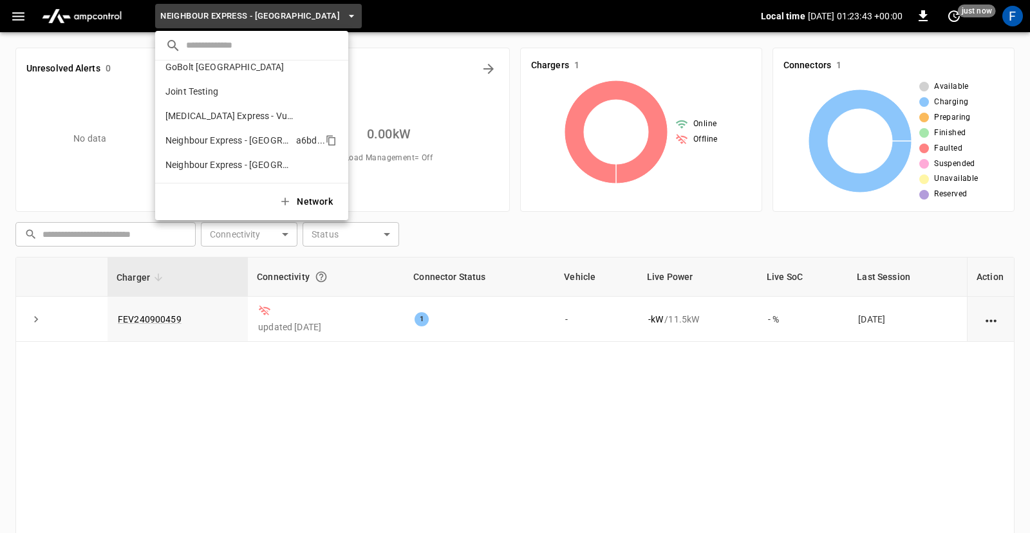
scroll to position [151, 0]
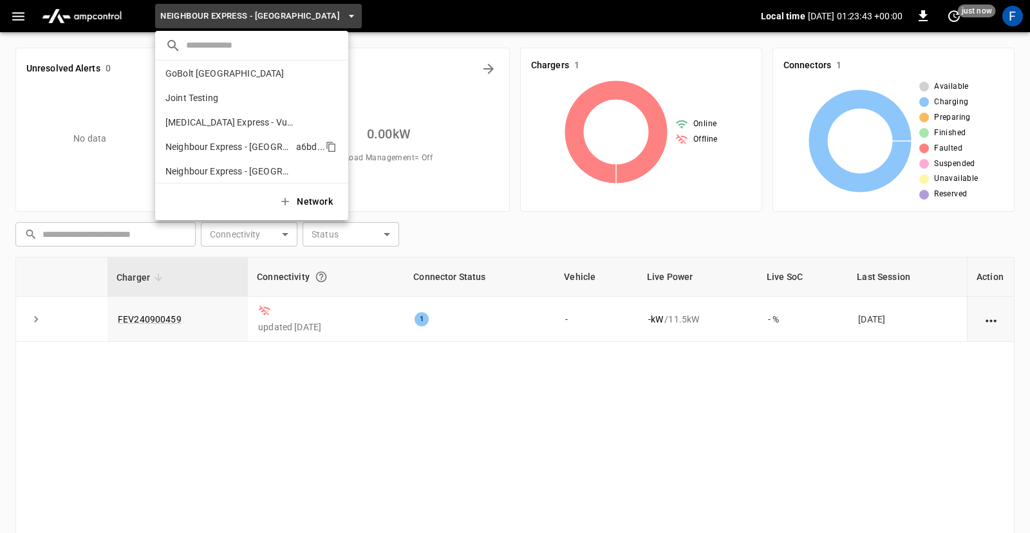
click at [234, 119] on p "[MEDICAL_DATA] Express - Vulcan Way Richmond" at bounding box center [228, 122] width 127 height 13
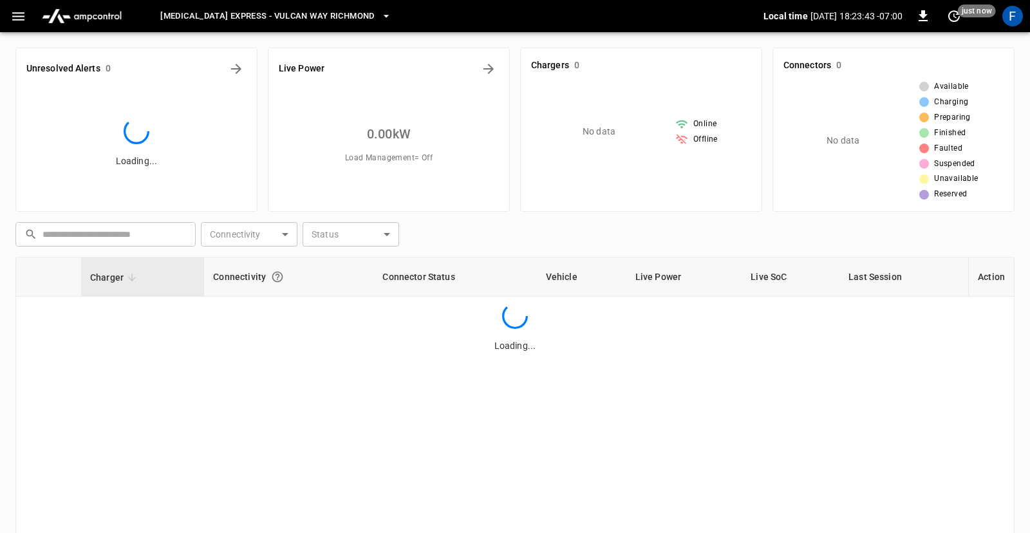
click at [234, 103] on li "Neighbour Express - Markham a6bd ..." at bounding box center [227, 96] width 145 height 14
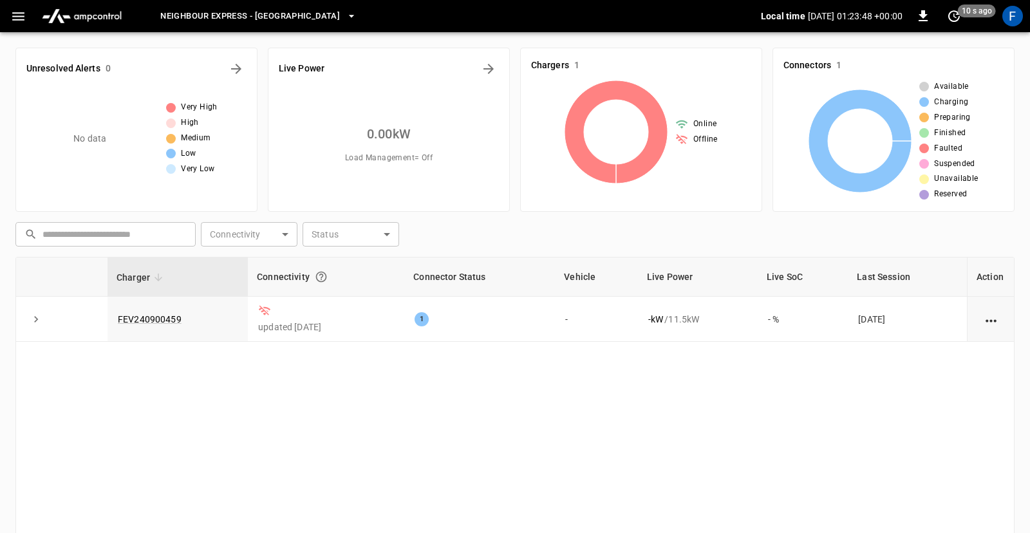
click at [232, 15] on span "Neighbour Express - [GEOGRAPHIC_DATA]" at bounding box center [250, 16] width 180 height 15
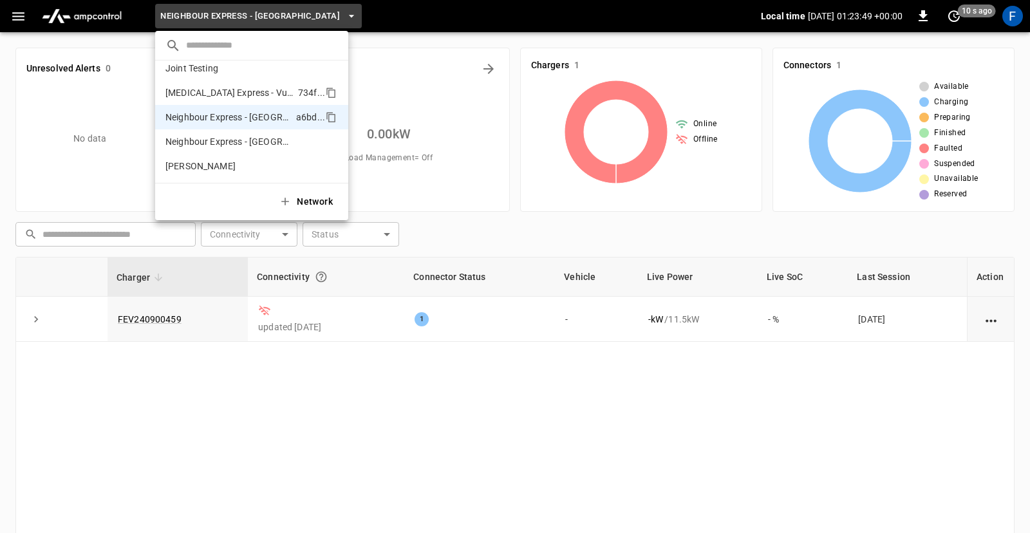
scroll to position [0, 0]
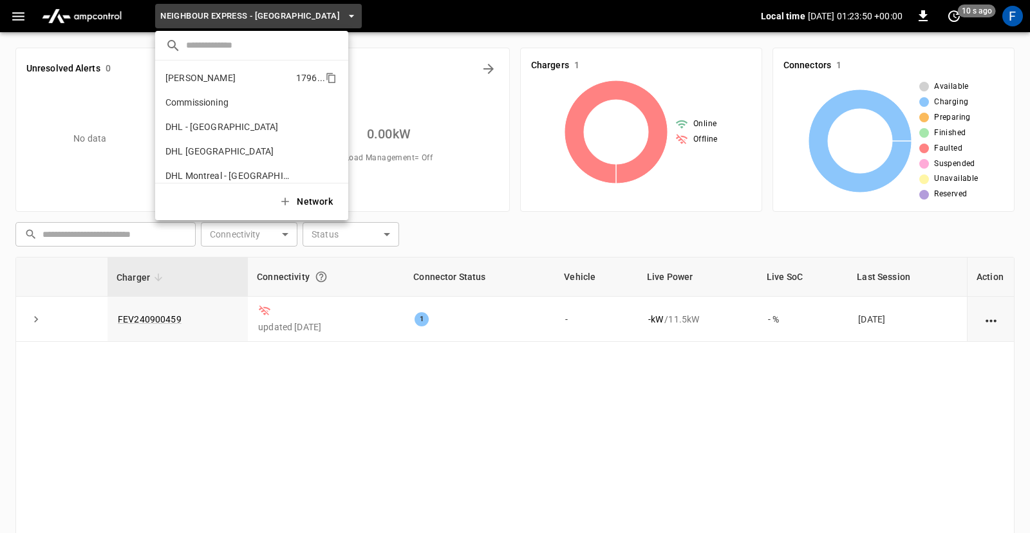
click at [219, 79] on p "[PERSON_NAME]" at bounding box center [227, 77] width 125 height 13
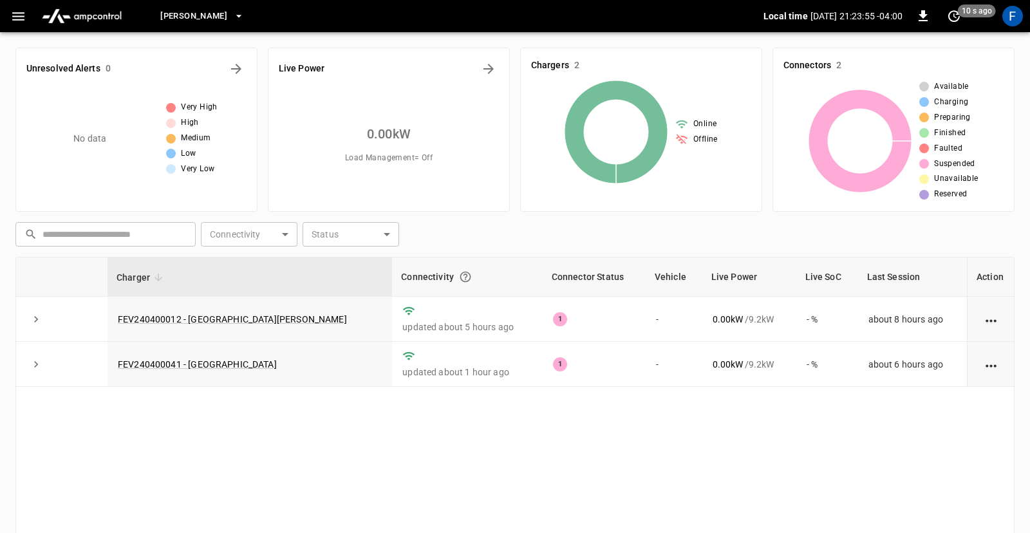
click at [345, 235] on body "Charbonneau Local time 2025-09-10 21:23:55 -04:00 0 10 s ago F Unresolved Alert…" at bounding box center [515, 340] width 1030 height 680
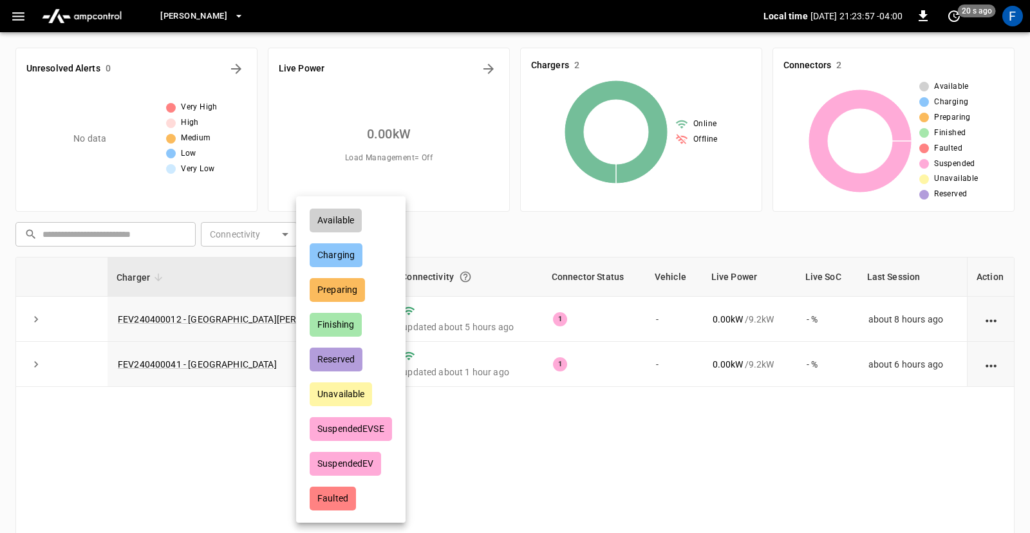
click at [369, 494] on li "Faulted" at bounding box center [350, 499] width 103 height 32
type input "*******"
click at [476, 445] on div at bounding box center [515, 266] width 1030 height 533
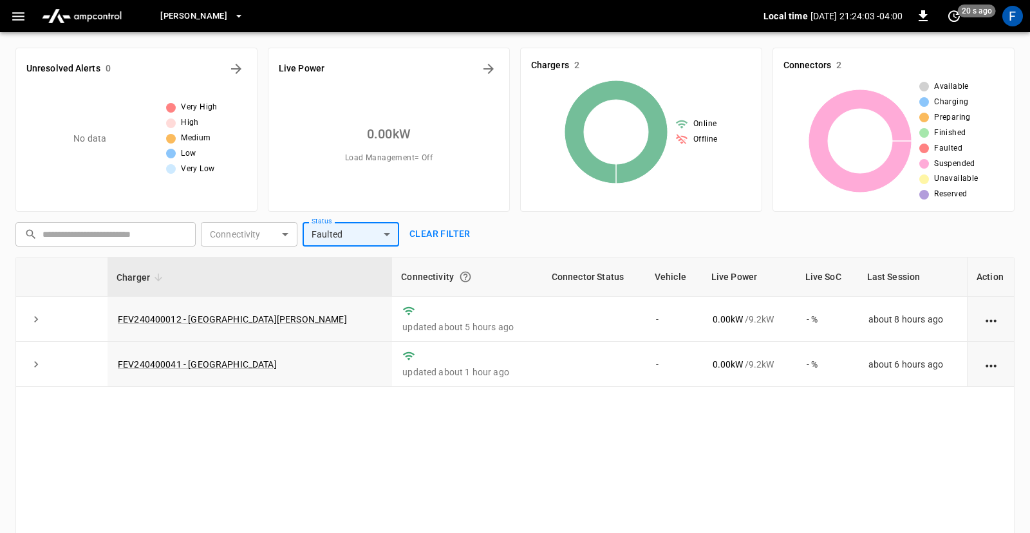
click at [256, 236] on body "Charbonneau Local time 2025-09-10 21:24:03 -04:00 0 20 s ago F Unresolved Alert…" at bounding box center [515, 340] width 1030 height 680
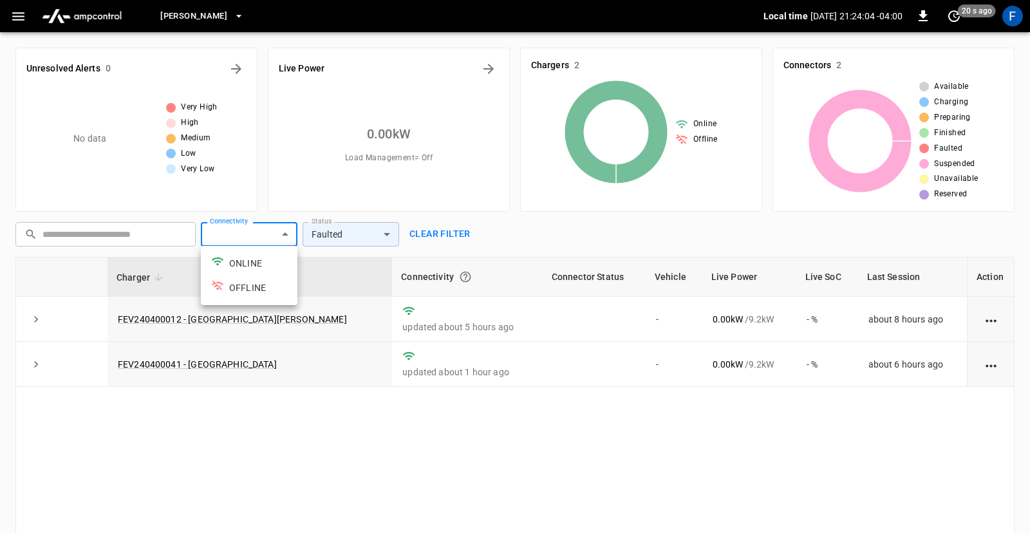
click at [254, 289] on li "OFFLINE" at bounding box center [249, 287] width 97 height 24
type input "*******"
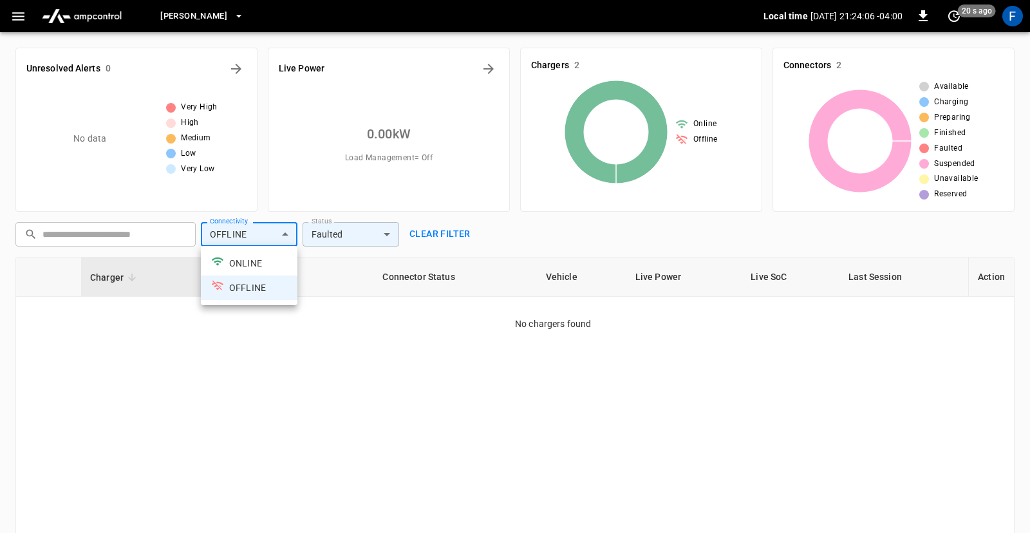
click at [262, 261] on li "ONLINE" at bounding box center [249, 263] width 97 height 24
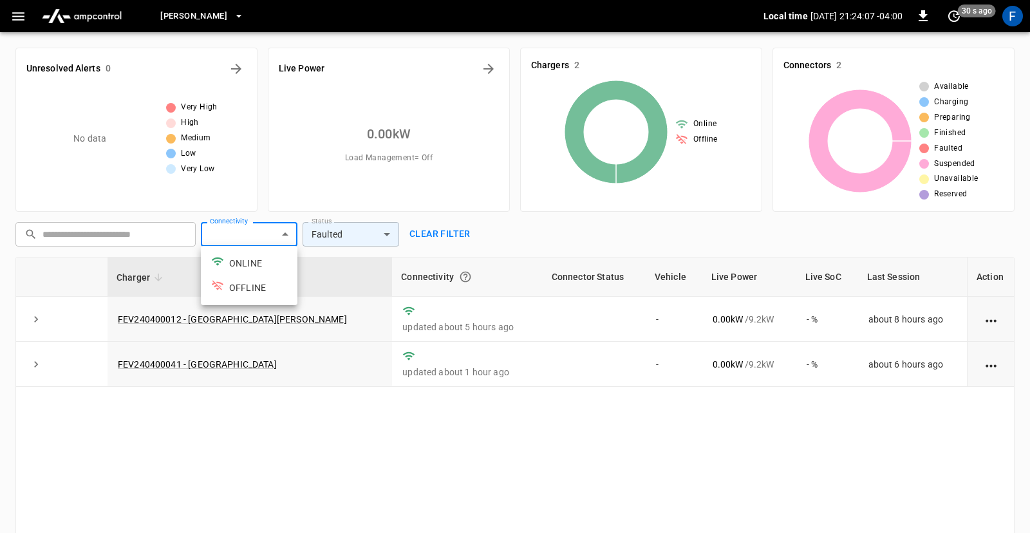
click at [371, 234] on div at bounding box center [515, 266] width 1030 height 533
click at [371, 234] on body "Charbonneau Local time 2025-09-10 21:24:08 -04:00 0 30 s ago F Unresolved Alert…" at bounding box center [515, 340] width 1030 height 680
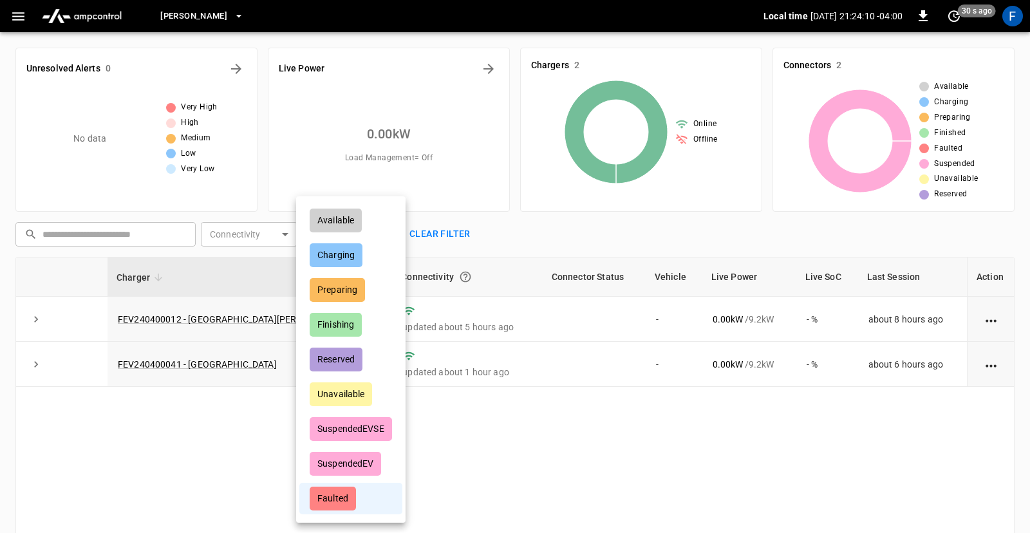
click at [367, 222] on li "Available" at bounding box center [350, 221] width 103 height 32
type input "**********"
click at [475, 216] on div at bounding box center [515, 266] width 1030 height 533
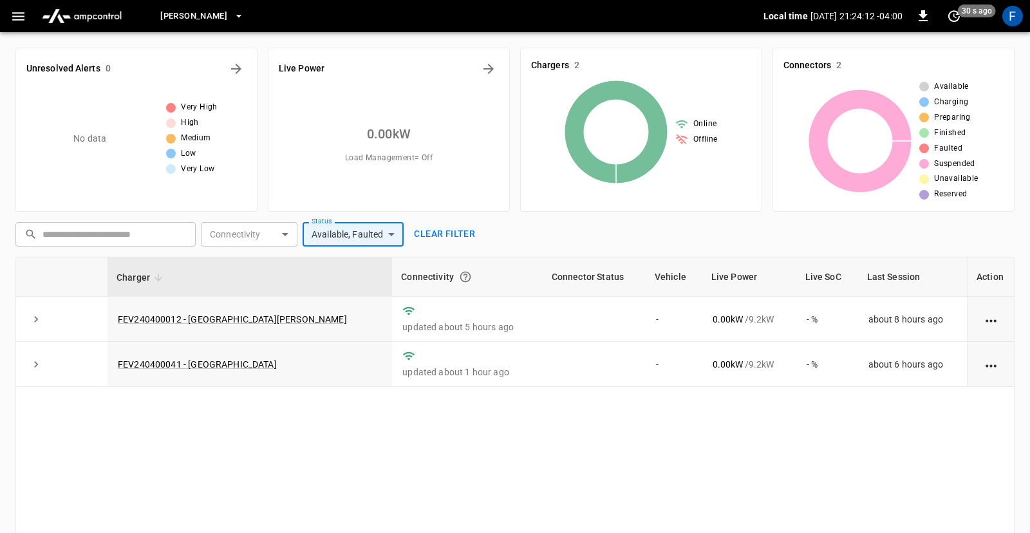
click at [459, 231] on button "Clear filter" at bounding box center [444, 234] width 71 height 24
click at [239, 21] on icon "button" at bounding box center [238, 16] width 13 height 13
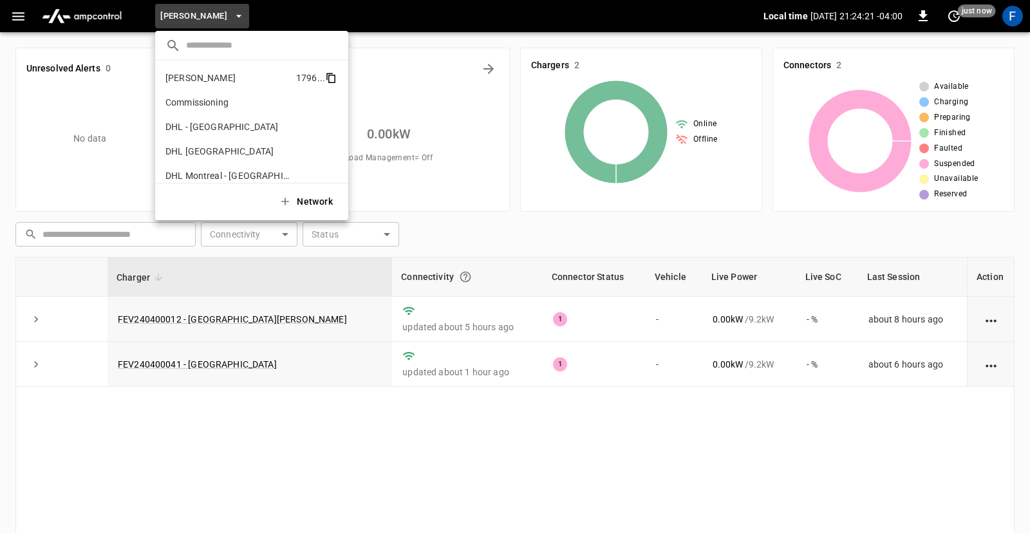
click at [335, 77] on icon "copy" at bounding box center [331, 78] width 12 height 12
